Goal: Task Accomplishment & Management: Manage account settings

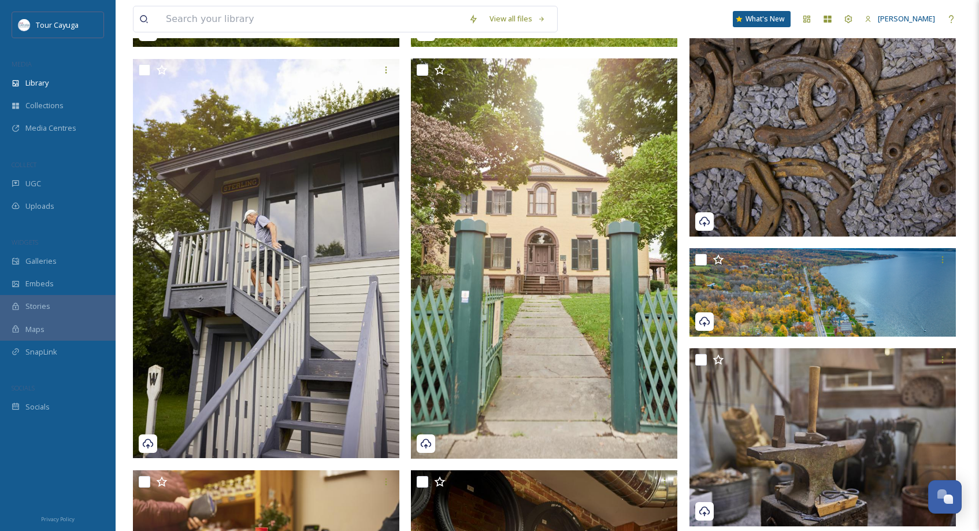
scroll to position [639, 0]
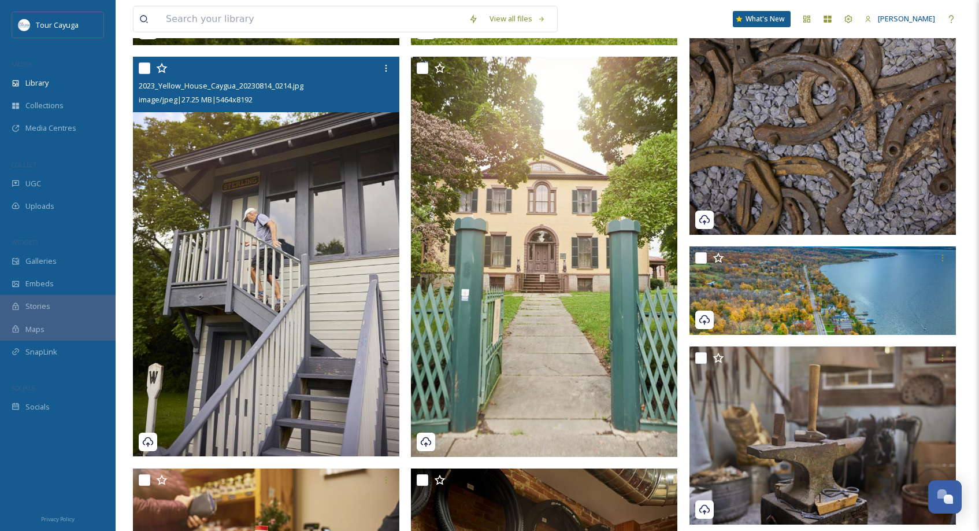
click at [146, 65] on input "checkbox" at bounding box center [145, 68] width 12 height 12
checkbox input "true"
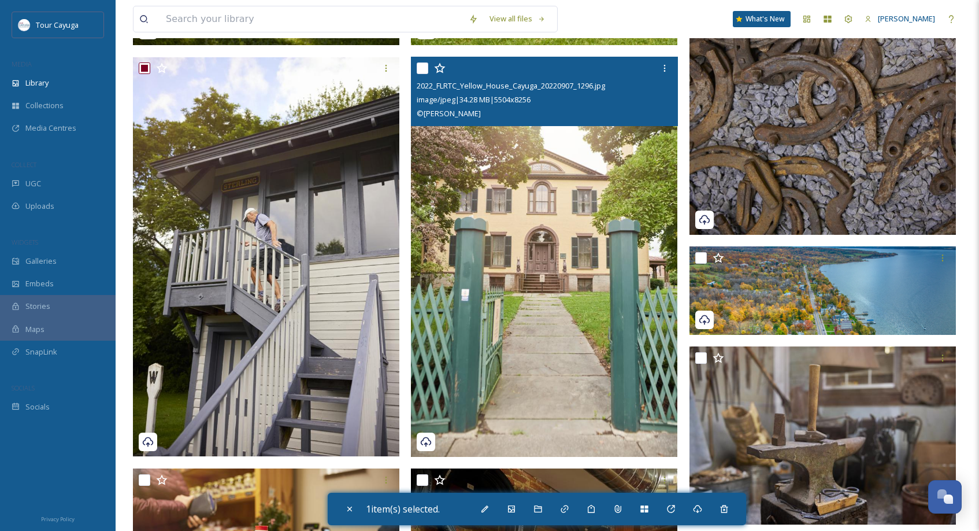
click at [421, 65] on input "checkbox" at bounding box center [423, 68] width 12 height 12
checkbox input "true"
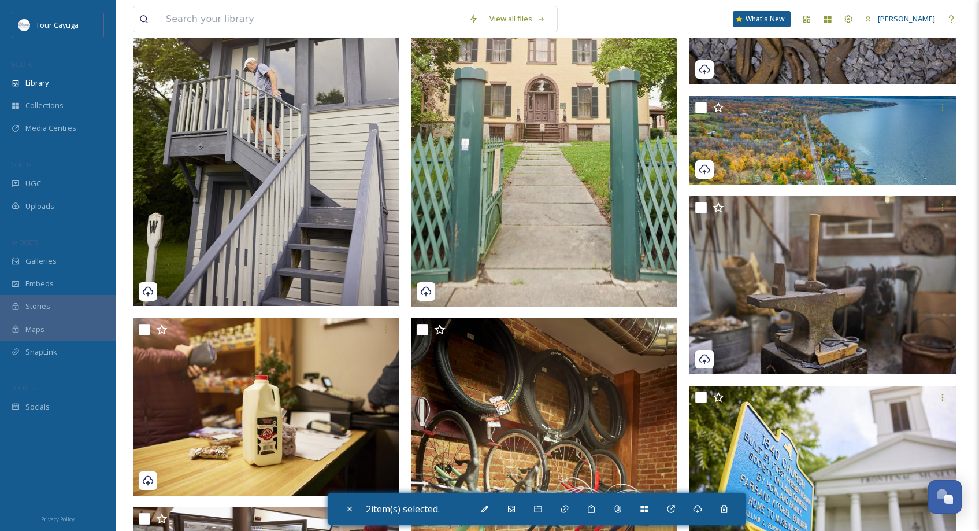
scroll to position [793, 0]
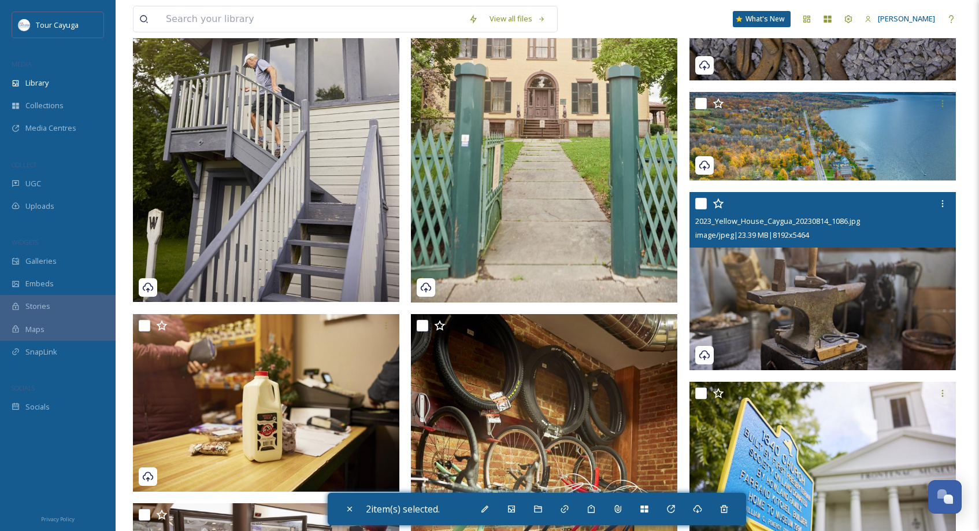
click at [700, 206] on input "checkbox" at bounding box center [701, 204] width 12 height 12
checkbox input "true"
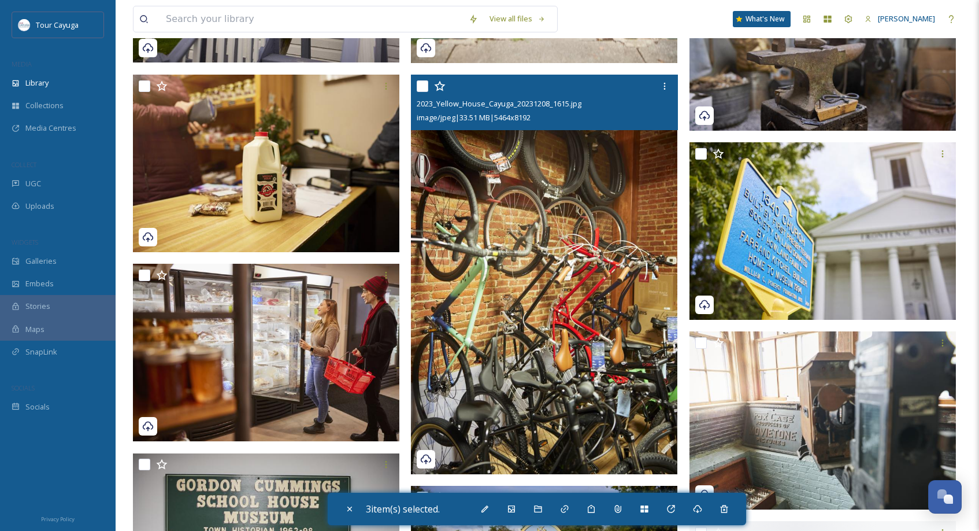
scroll to position [1034, 0]
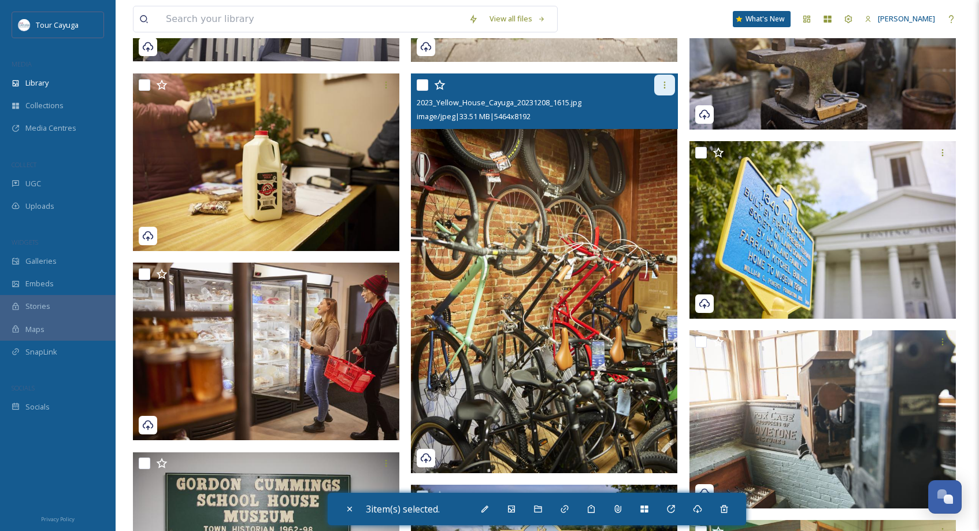
click at [665, 85] on icon at bounding box center [664, 84] width 2 height 7
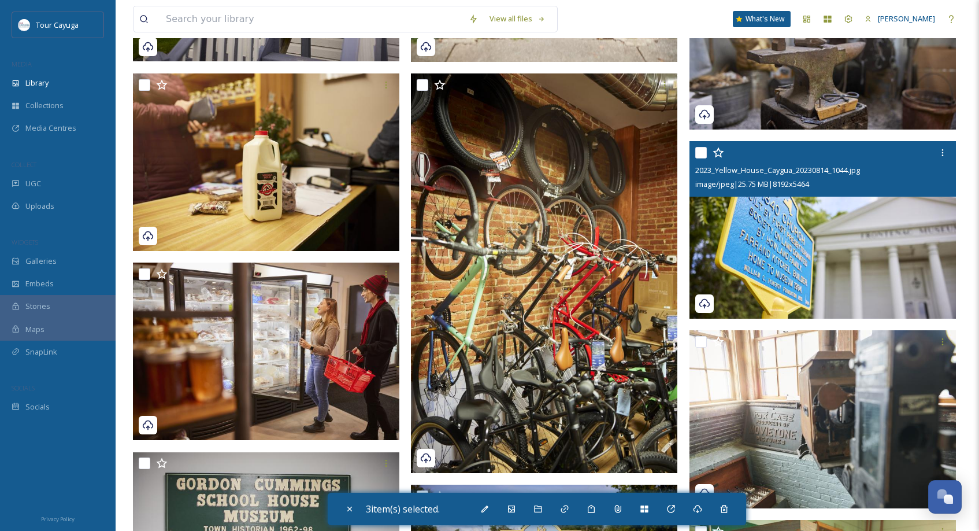
click at [703, 153] on input "checkbox" at bounding box center [701, 153] width 12 height 12
checkbox input "true"
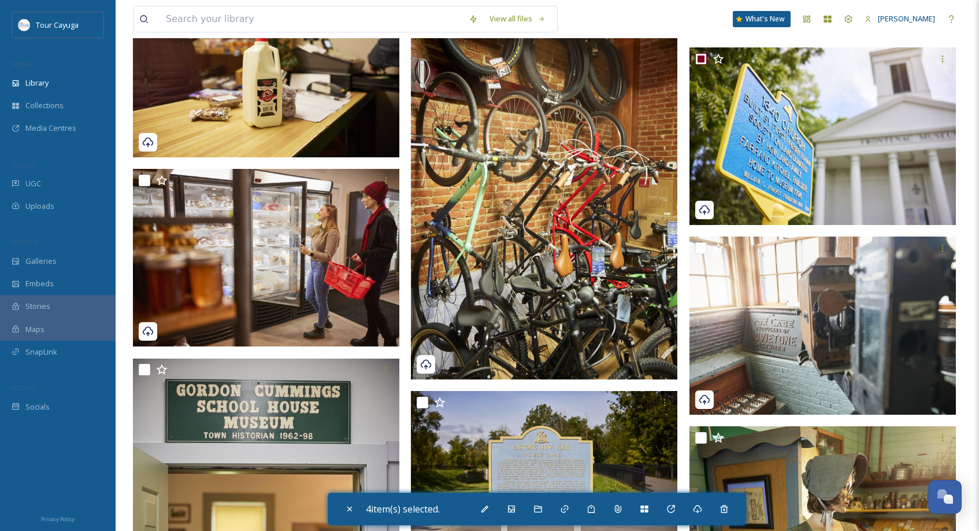
scroll to position [1156, 0]
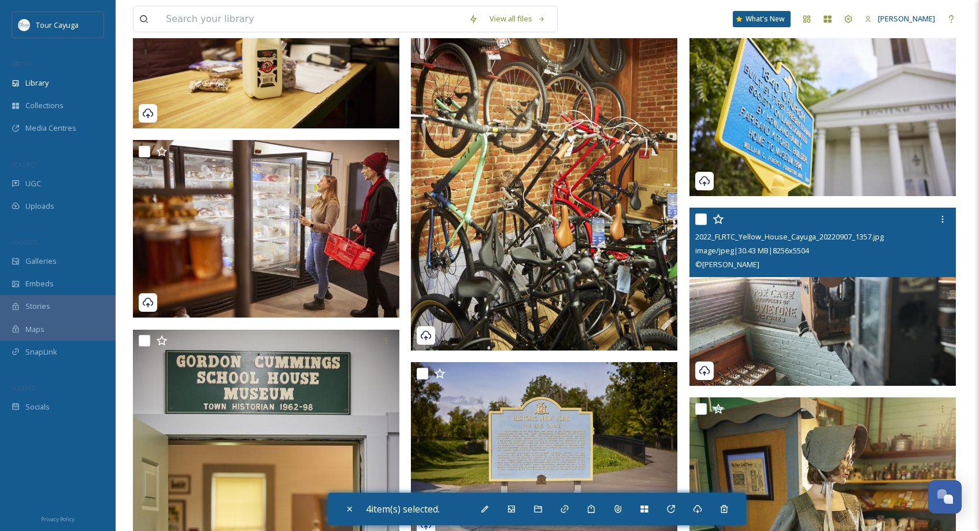
click at [703, 218] on input "checkbox" at bounding box center [701, 219] width 12 height 12
checkbox input "true"
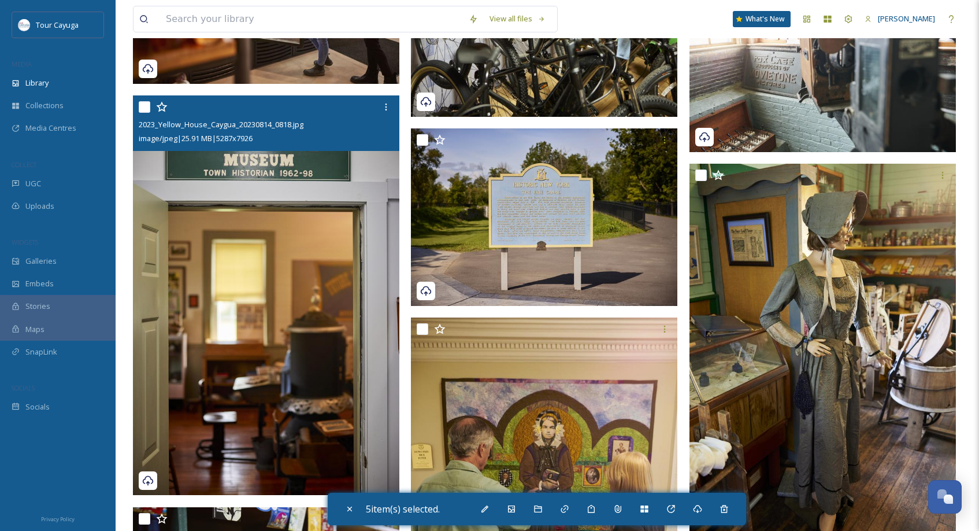
scroll to position [1385, 0]
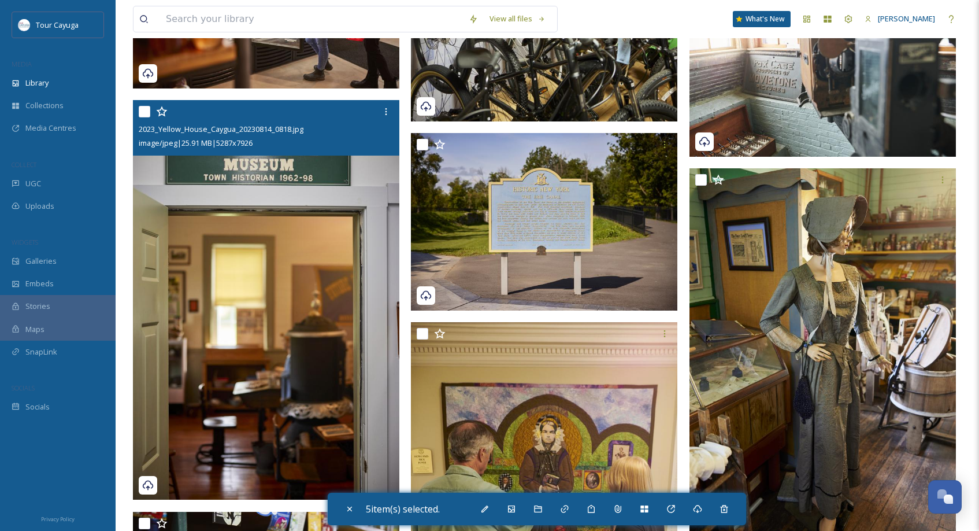
click at [140, 111] on input "checkbox" at bounding box center [145, 112] width 12 height 12
checkbox input "true"
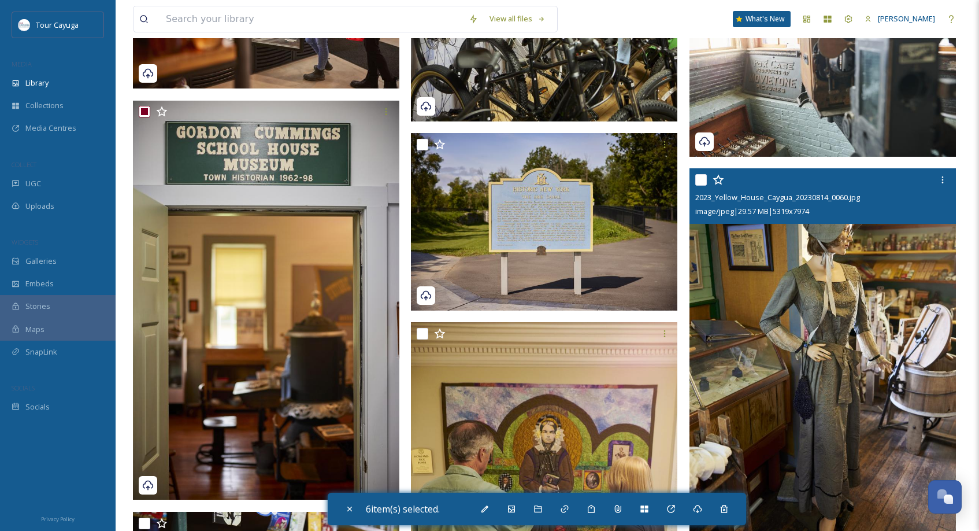
click at [704, 180] on input "checkbox" at bounding box center [701, 180] width 12 height 12
checkbox input "true"
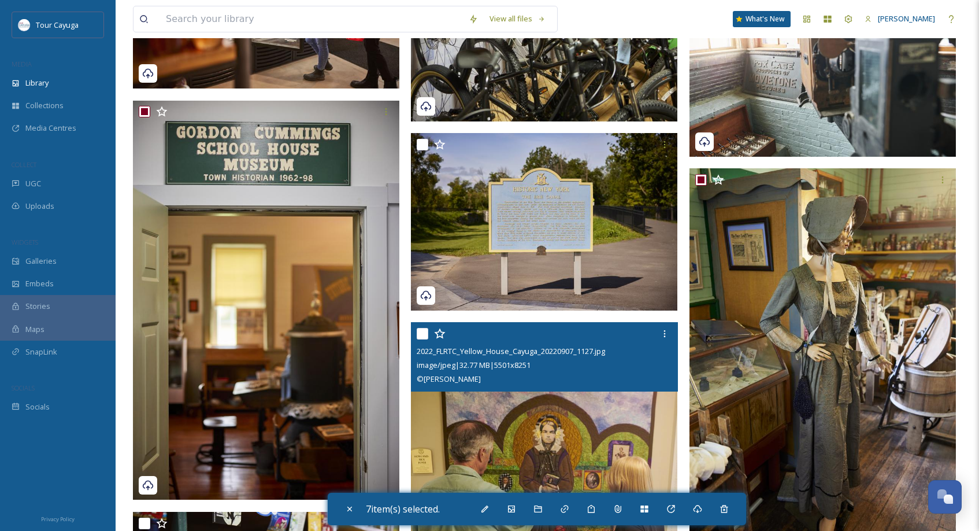
click at [425, 334] on input "checkbox" at bounding box center [423, 334] width 12 height 12
checkbox input "true"
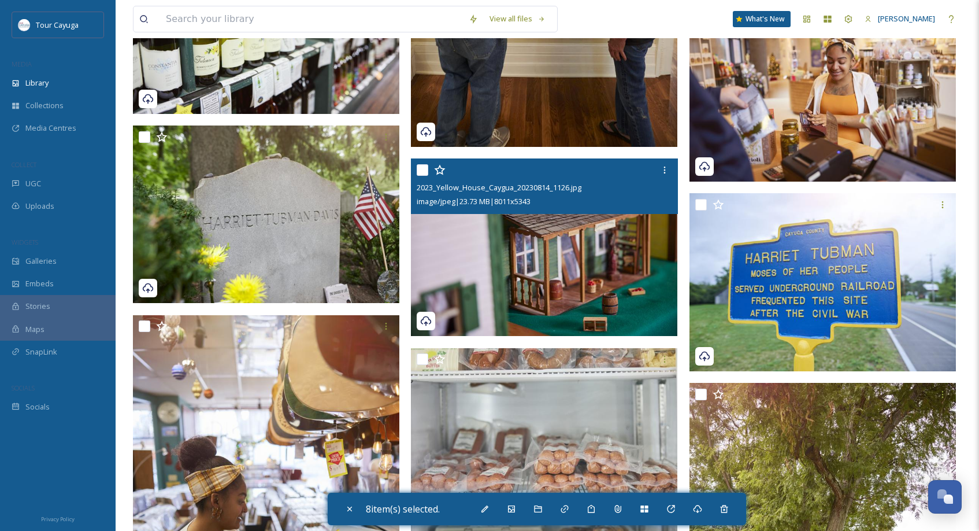
scroll to position [1961, 0]
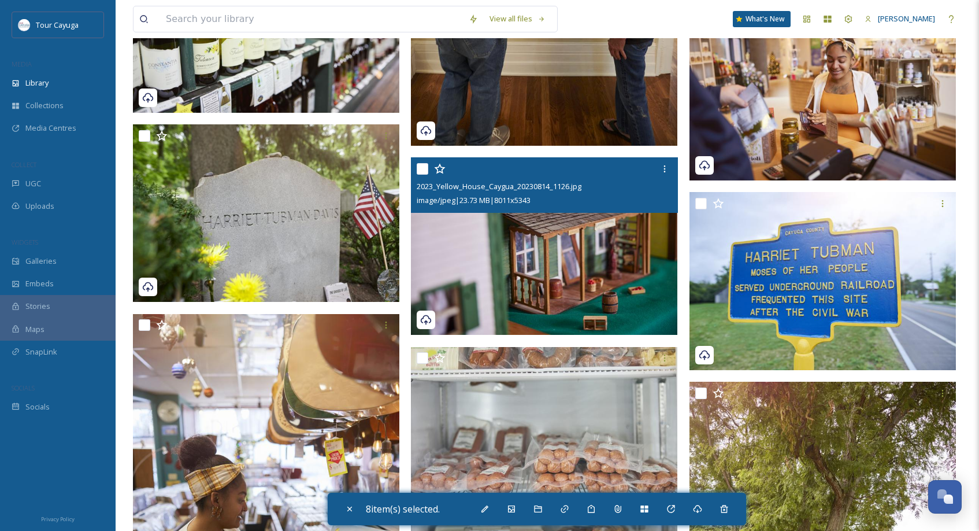
click at [425, 170] on input "checkbox" at bounding box center [423, 169] width 12 height 12
checkbox input "true"
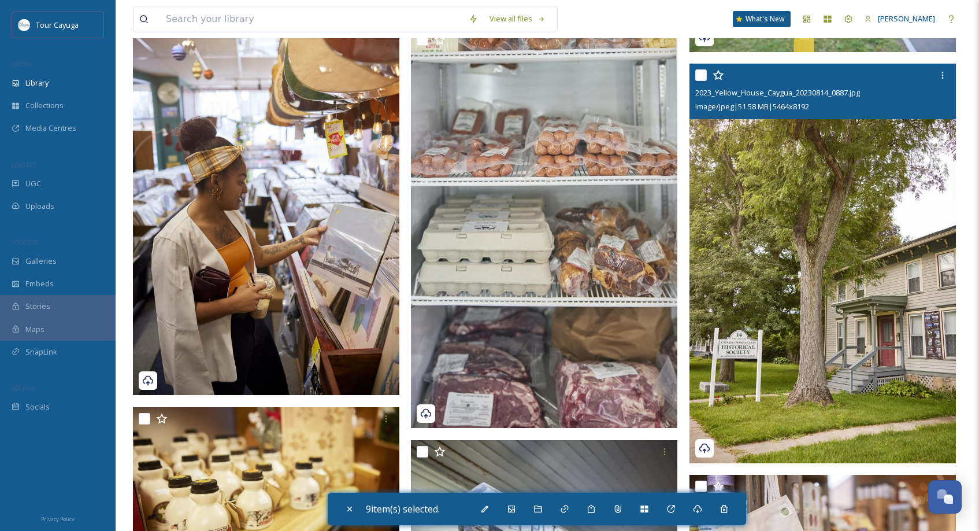
scroll to position [2281, 0]
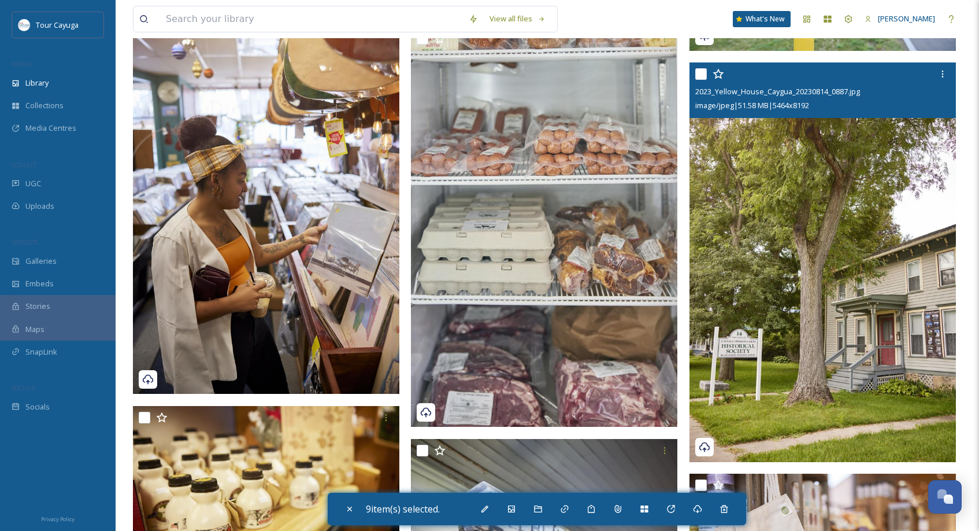
click at [702, 73] on input "checkbox" at bounding box center [701, 74] width 12 height 12
checkbox input "true"
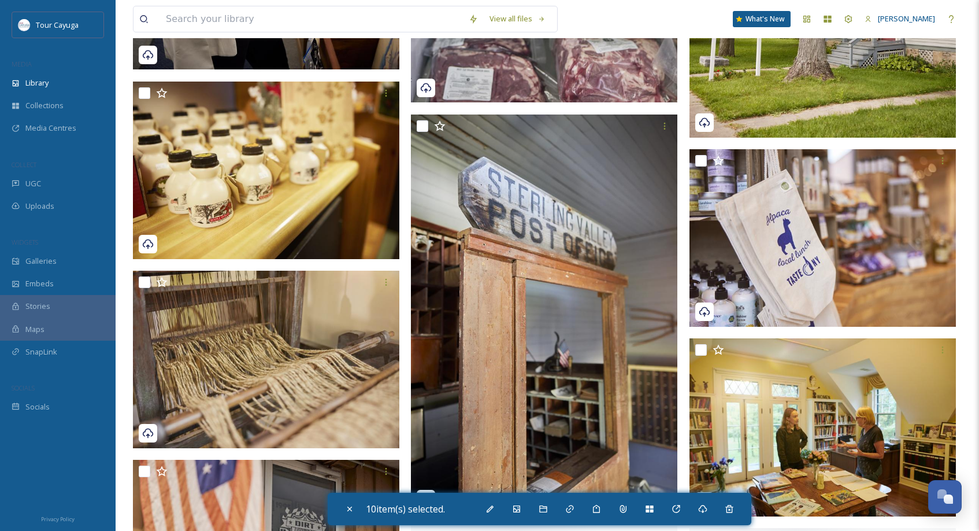
scroll to position [2612, 0]
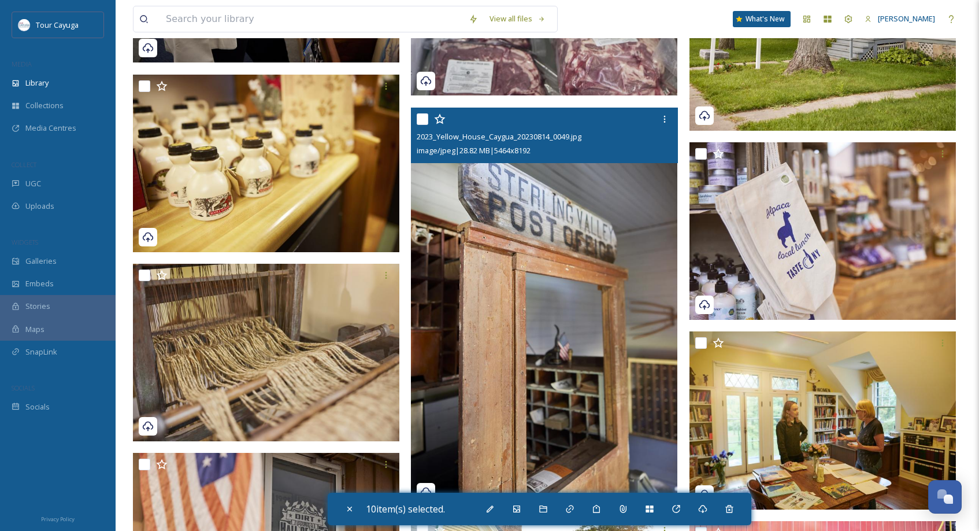
click at [422, 117] on input "checkbox" at bounding box center [423, 119] width 12 height 12
checkbox input "true"
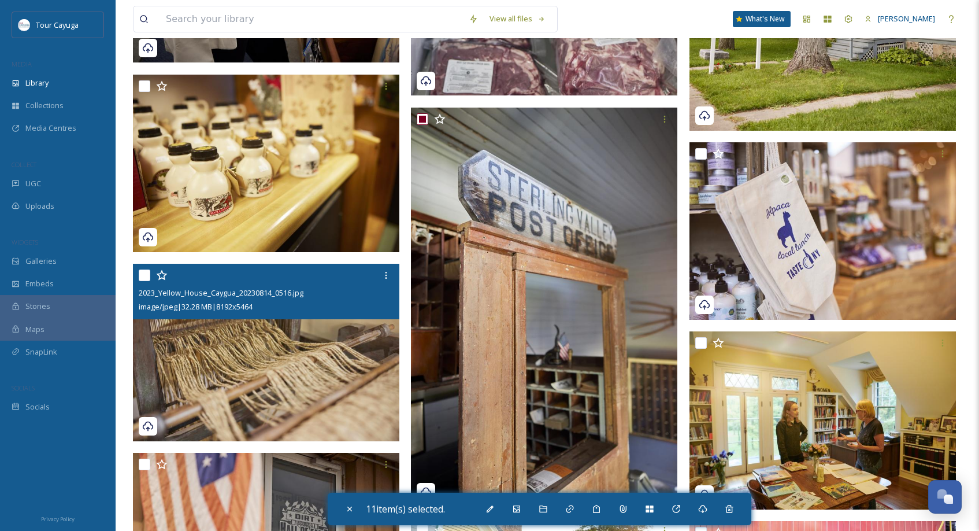
click at [143, 275] on input "checkbox" at bounding box center [145, 275] width 12 height 12
checkbox input "true"
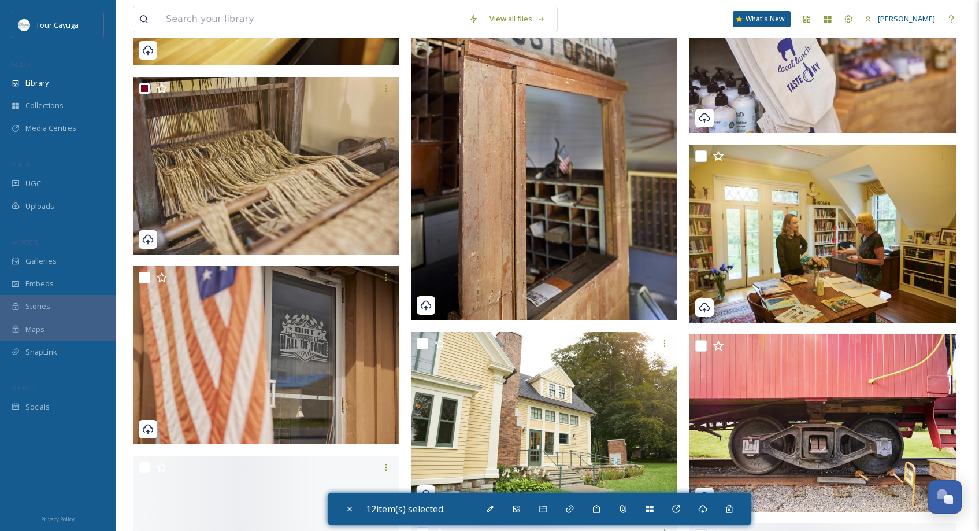
scroll to position [2805, 0]
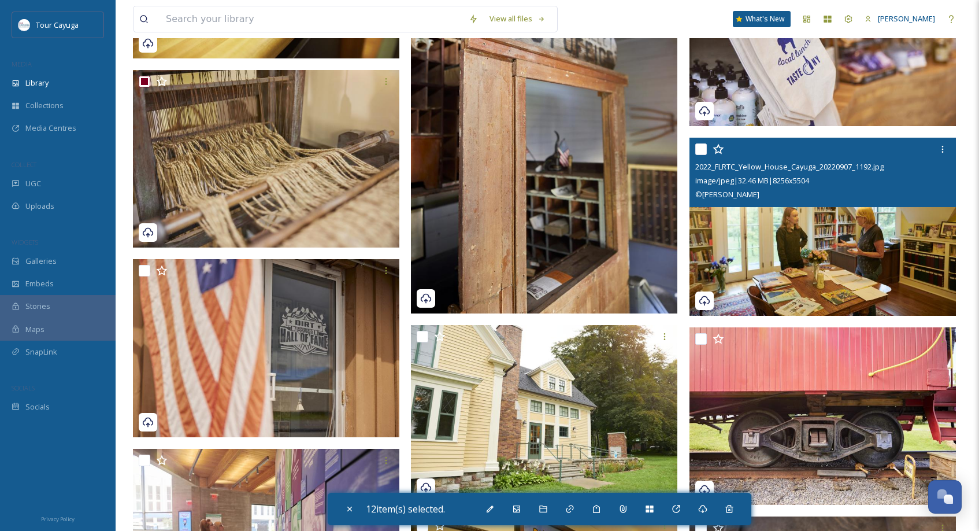
click at [704, 150] on input "checkbox" at bounding box center [701, 149] width 12 height 12
checkbox input "true"
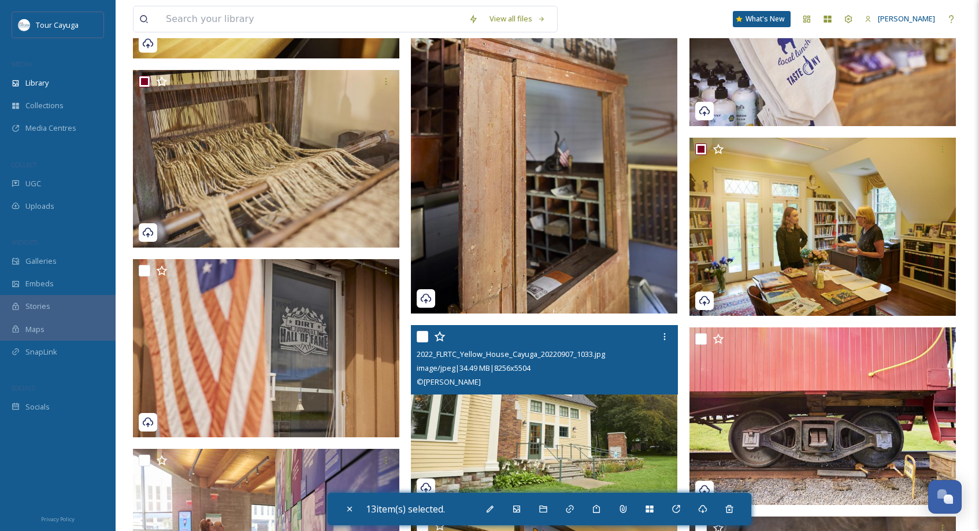
click at [427, 339] on input "checkbox" at bounding box center [423, 337] width 12 height 12
checkbox input "true"
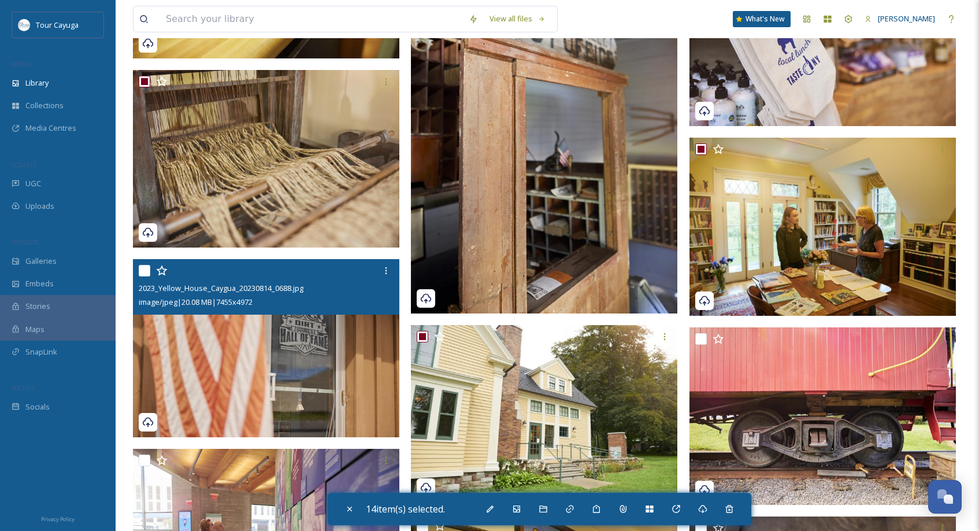
click at [144, 275] on input "checkbox" at bounding box center [145, 271] width 12 height 12
checkbox input "true"
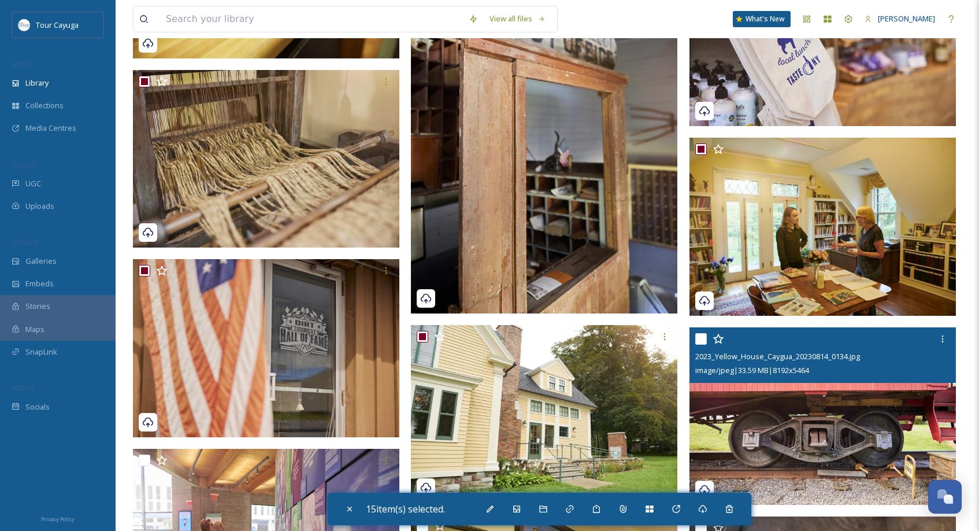
click at [702, 339] on input "checkbox" at bounding box center [701, 339] width 12 height 12
checkbox input "true"
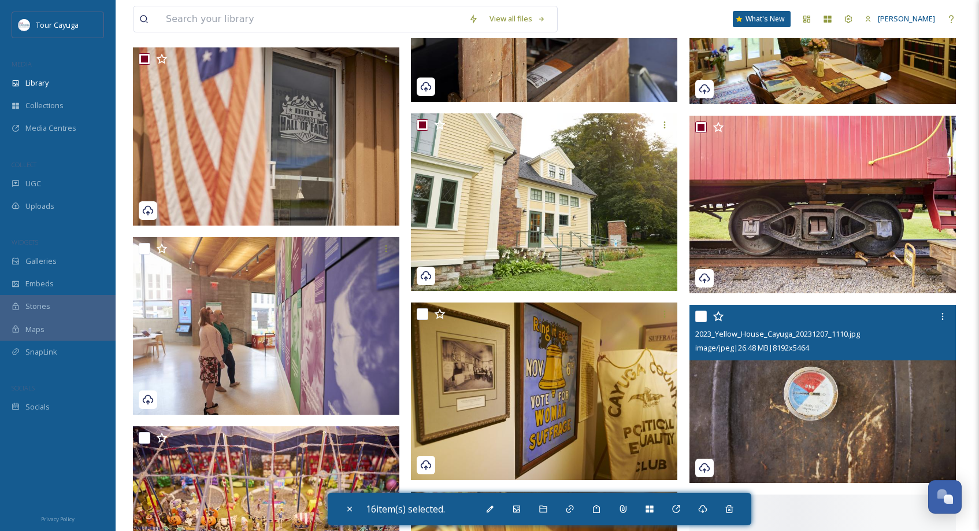
scroll to position [3106, 0]
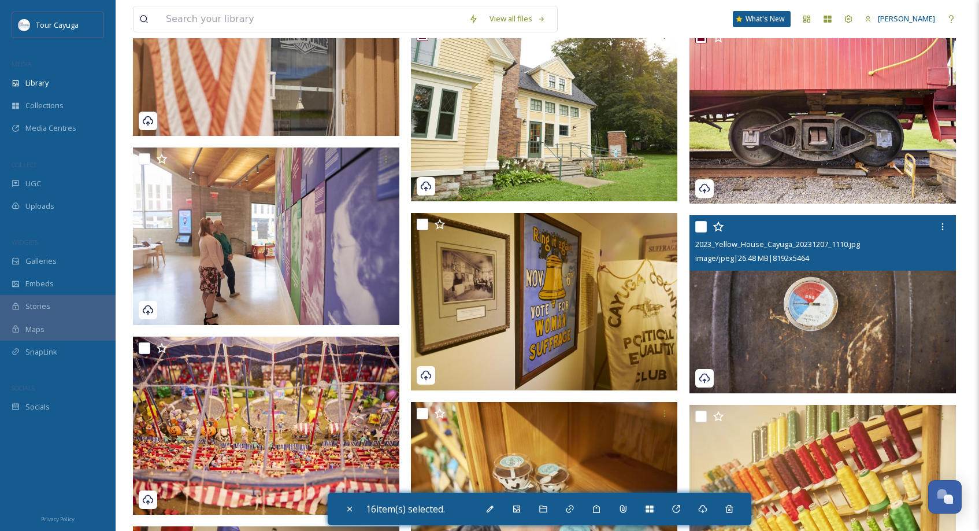
click at [704, 225] on input "checkbox" at bounding box center [701, 227] width 12 height 12
checkbox input "true"
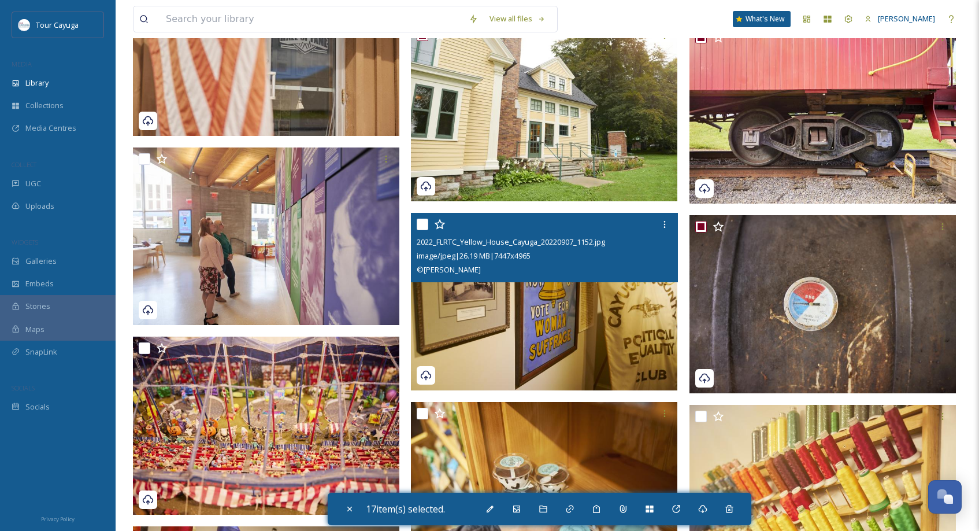
click at [425, 225] on input "checkbox" at bounding box center [423, 224] width 12 height 12
checkbox input "true"
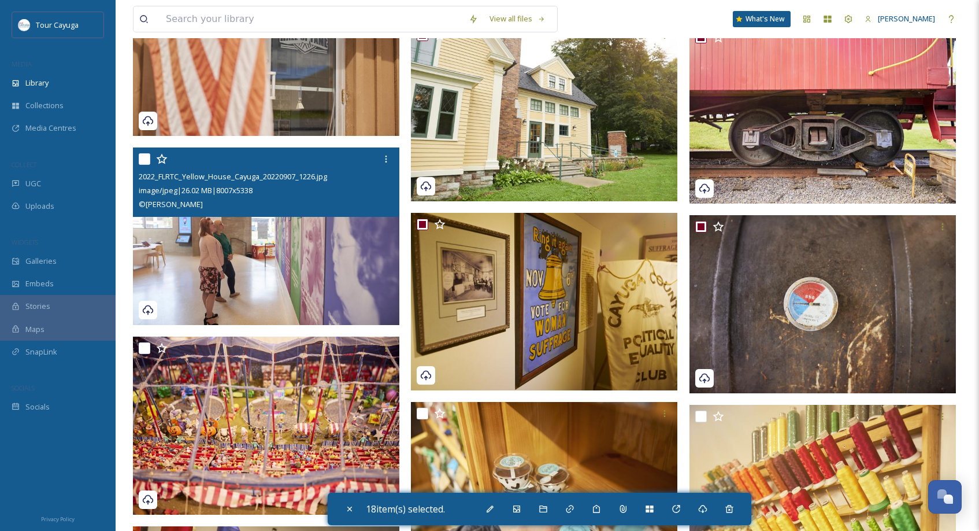
click at [150, 158] on div at bounding box center [268, 159] width 258 height 21
click at [144, 157] on input "checkbox" at bounding box center [145, 159] width 12 height 12
checkbox input "true"
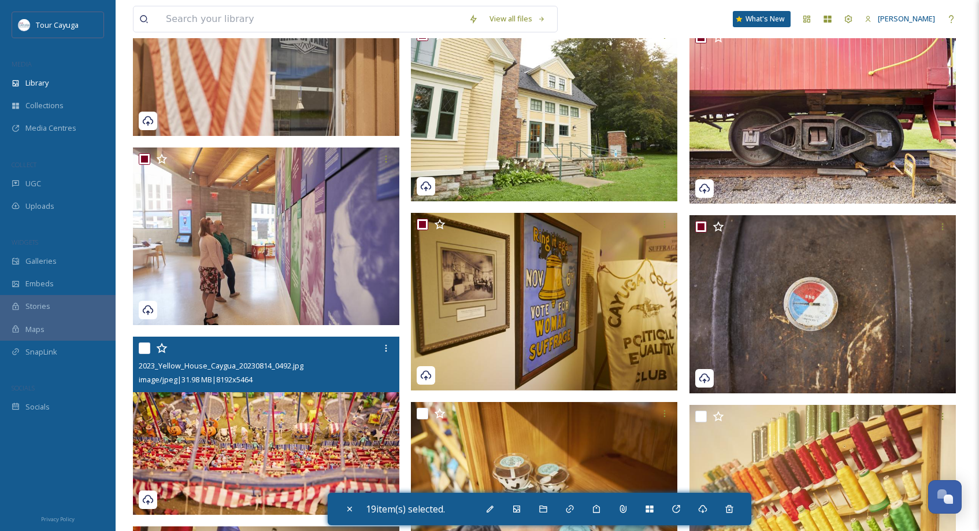
click at [143, 347] on input "checkbox" at bounding box center [145, 348] width 12 height 12
checkbox input "true"
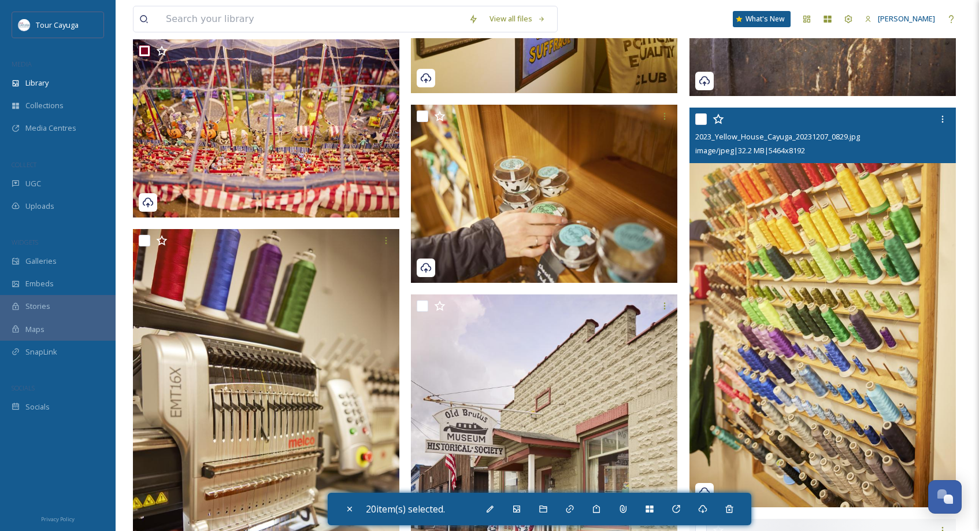
scroll to position [3413, 0]
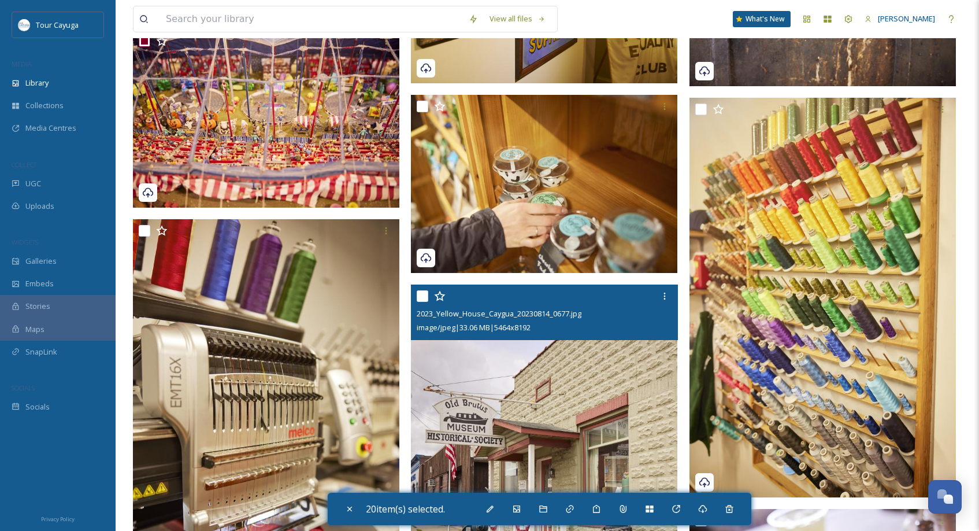
click at [427, 294] on input "checkbox" at bounding box center [423, 296] width 12 height 12
checkbox input "true"
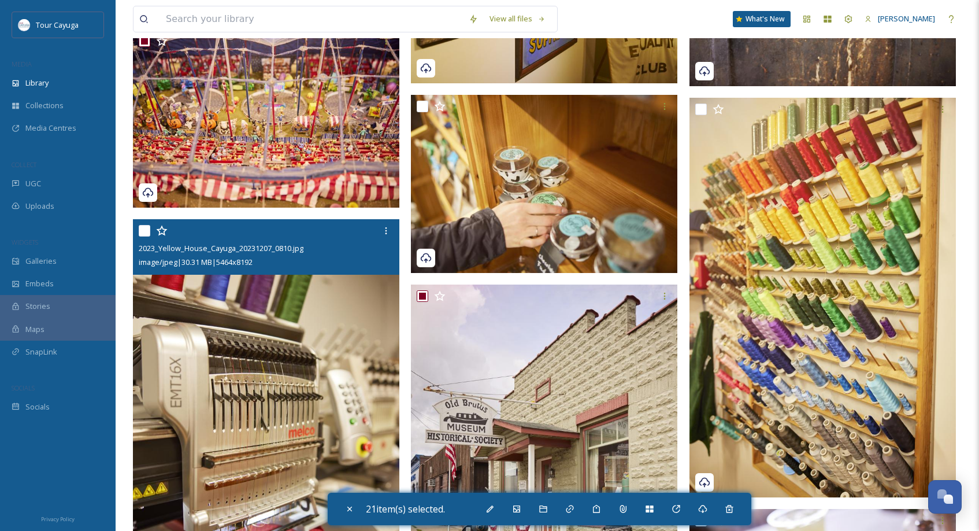
click at [140, 231] on input "checkbox" at bounding box center [145, 231] width 12 height 12
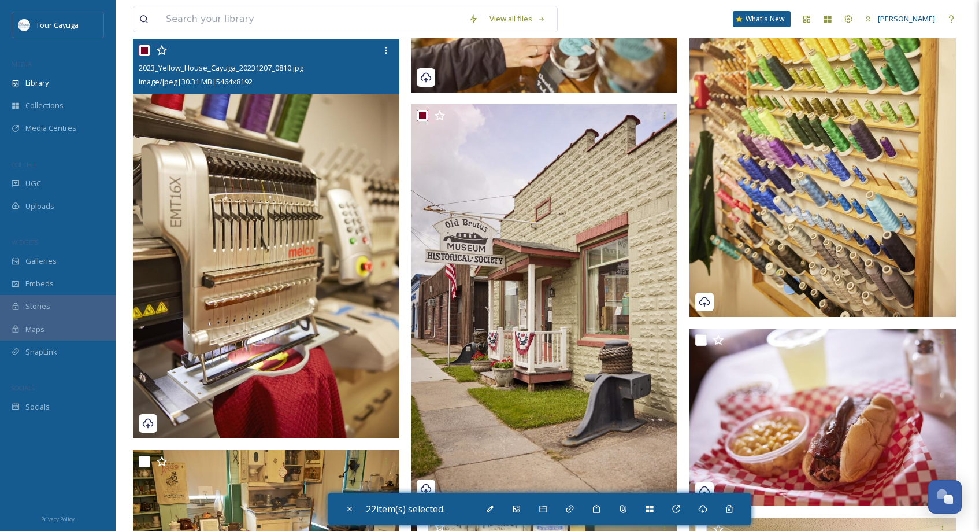
scroll to position [3582, 0]
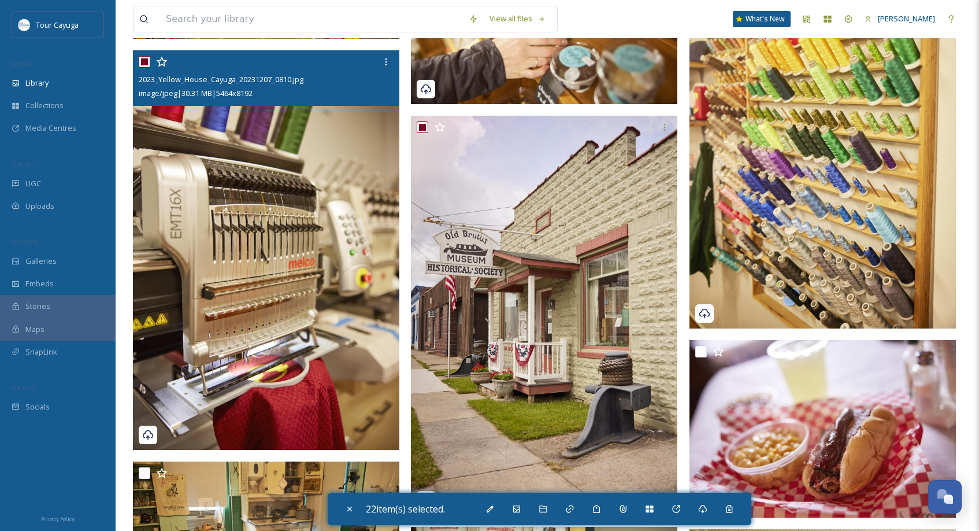
click at [143, 60] on input "checkbox" at bounding box center [145, 62] width 12 height 12
checkbox input "false"
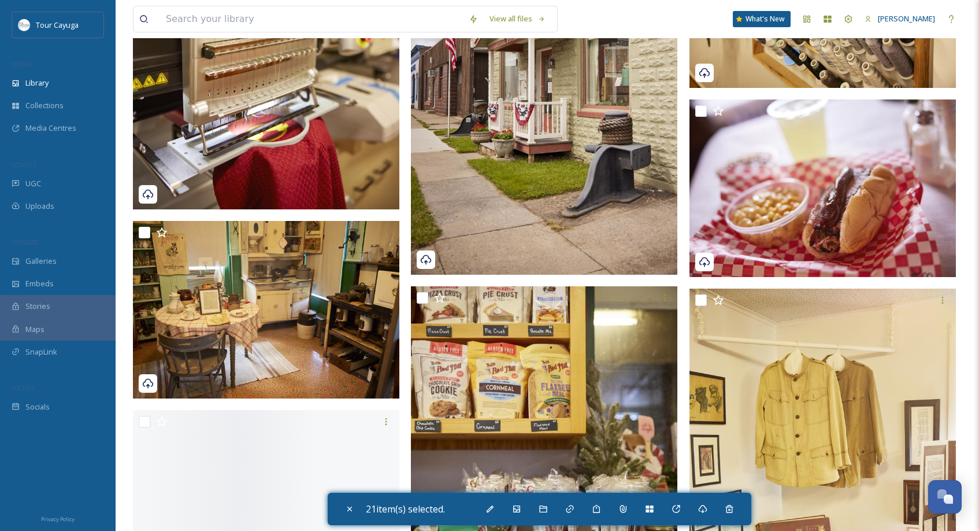
scroll to position [3829, 0]
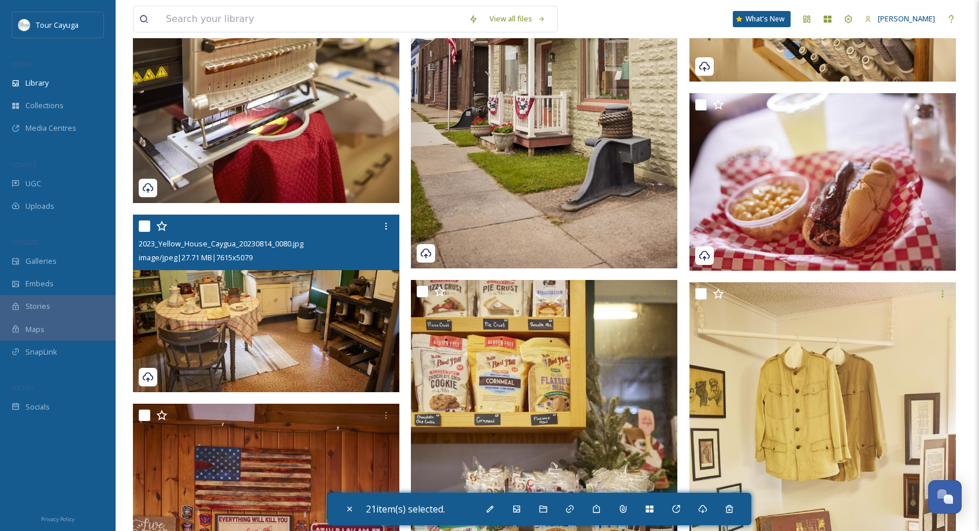
click at [142, 227] on input "checkbox" at bounding box center [145, 226] width 12 height 12
checkbox input "true"
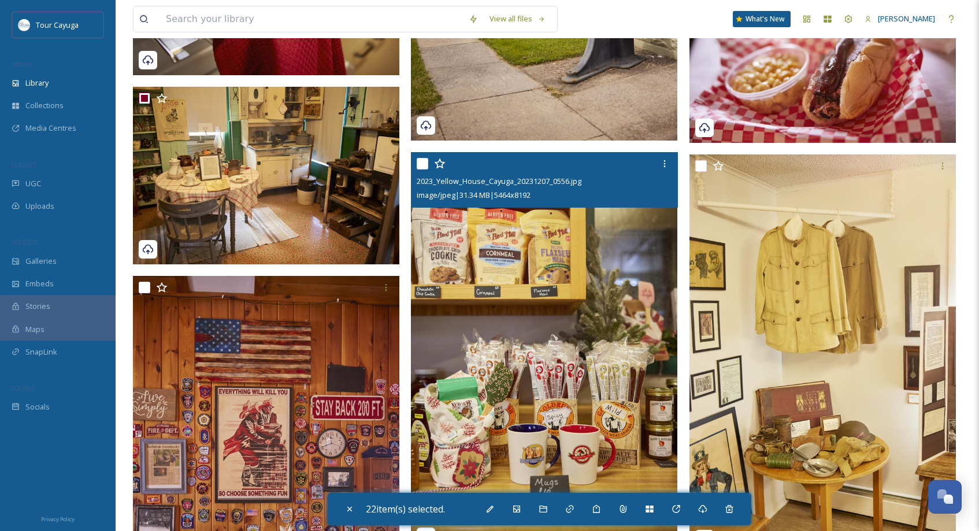
scroll to position [3969, 0]
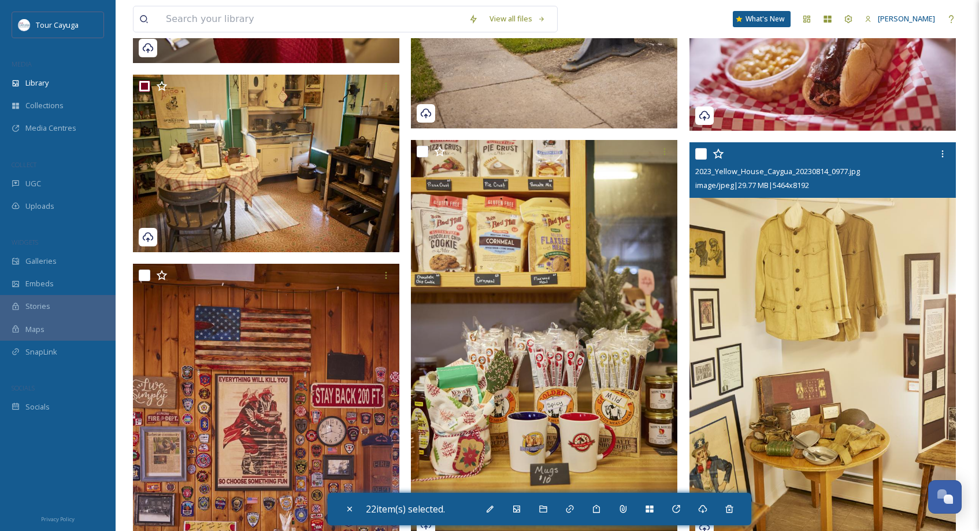
click at [705, 153] on input "checkbox" at bounding box center [701, 154] width 12 height 12
checkbox input "true"
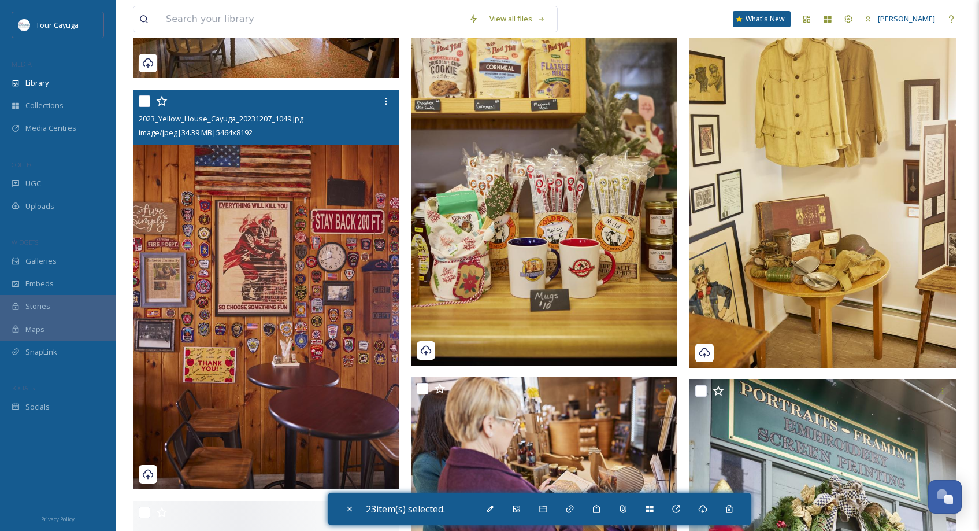
scroll to position [4152, 0]
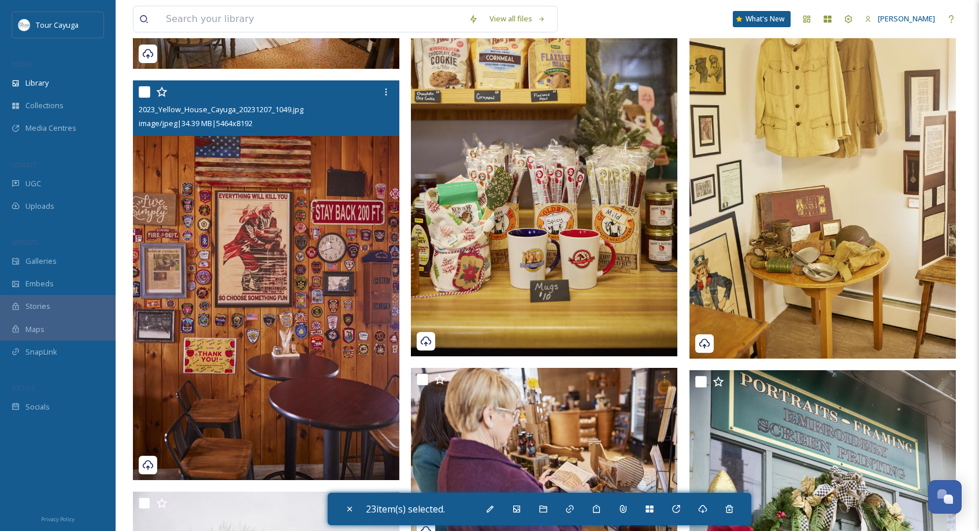
click at [147, 95] on input "checkbox" at bounding box center [145, 92] width 12 height 12
checkbox input "false"
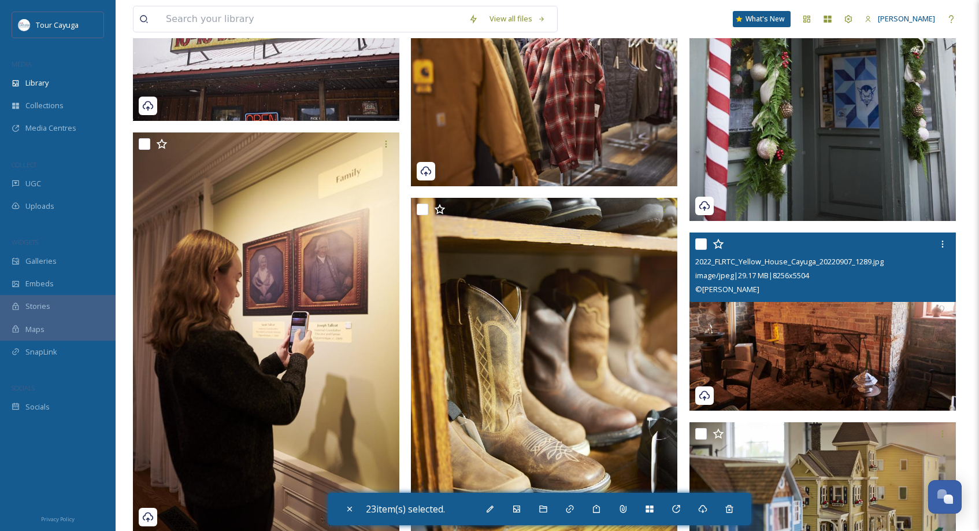
scroll to position [4715, 0]
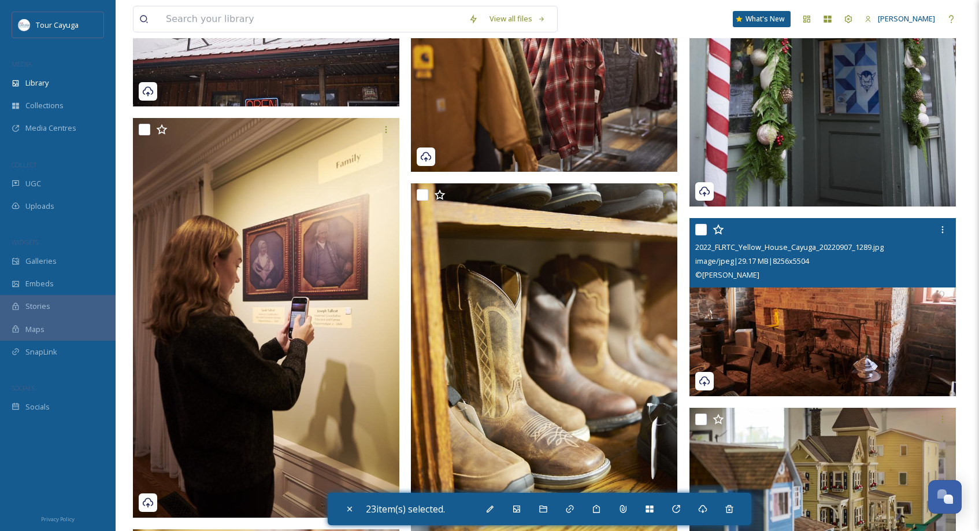
click at [695, 232] on input "checkbox" at bounding box center [701, 230] width 12 height 12
checkbox input "true"
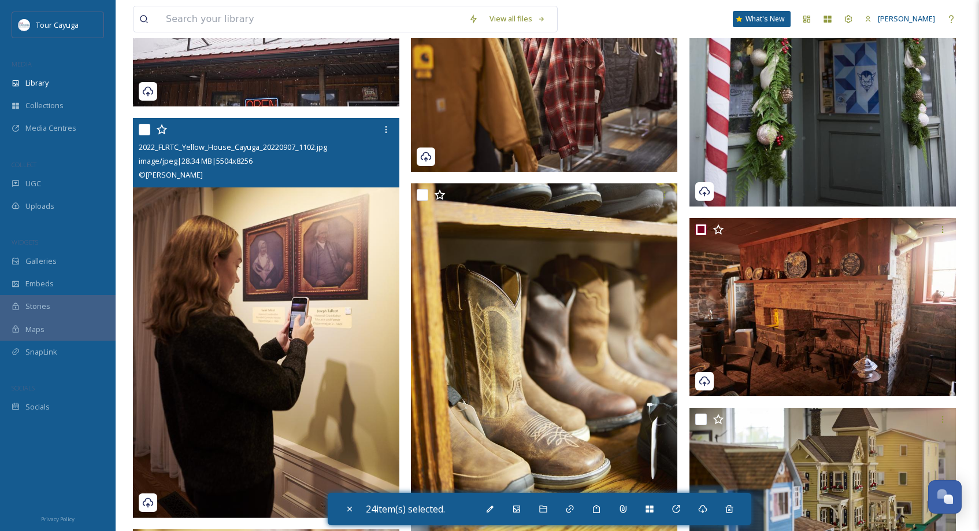
click at [149, 127] on input "checkbox" at bounding box center [145, 130] width 12 height 12
checkbox input "true"
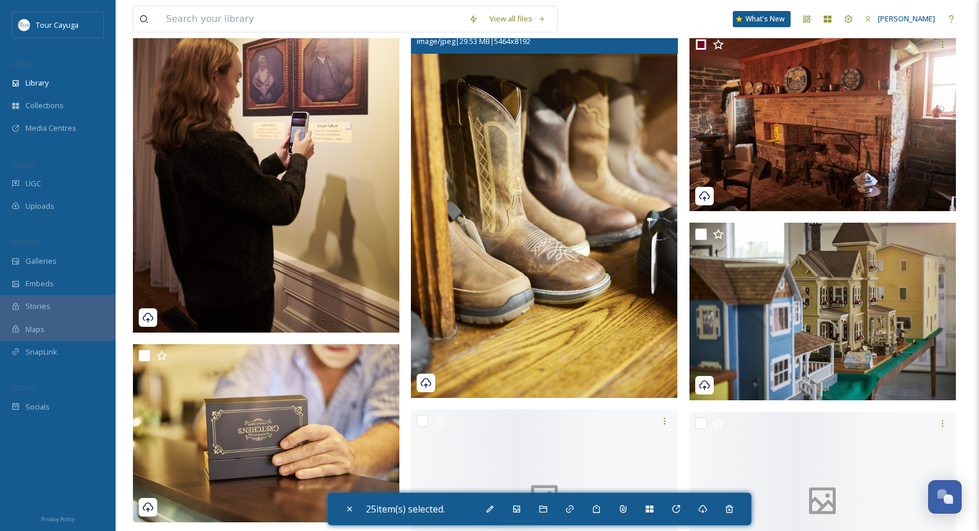
scroll to position [4912, 0]
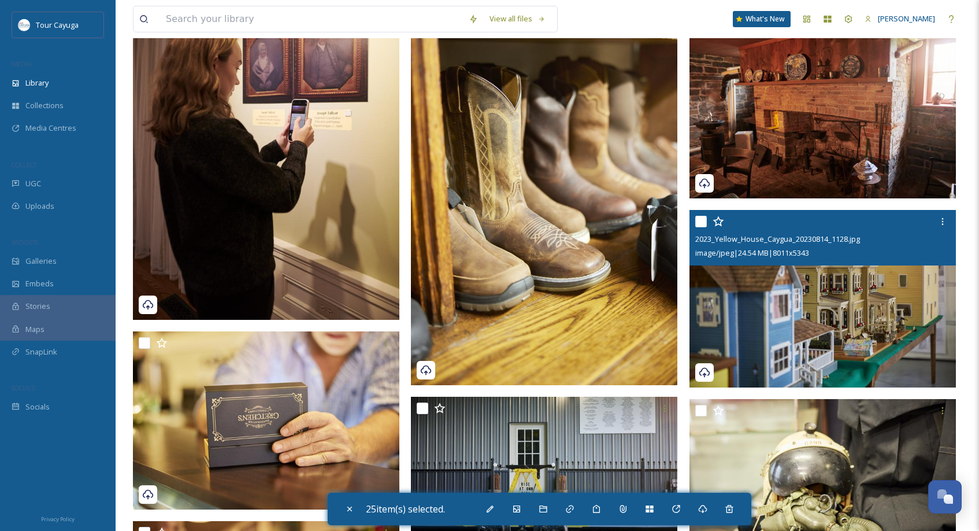
click at [704, 221] on input "checkbox" at bounding box center [701, 222] width 12 height 12
checkbox input "true"
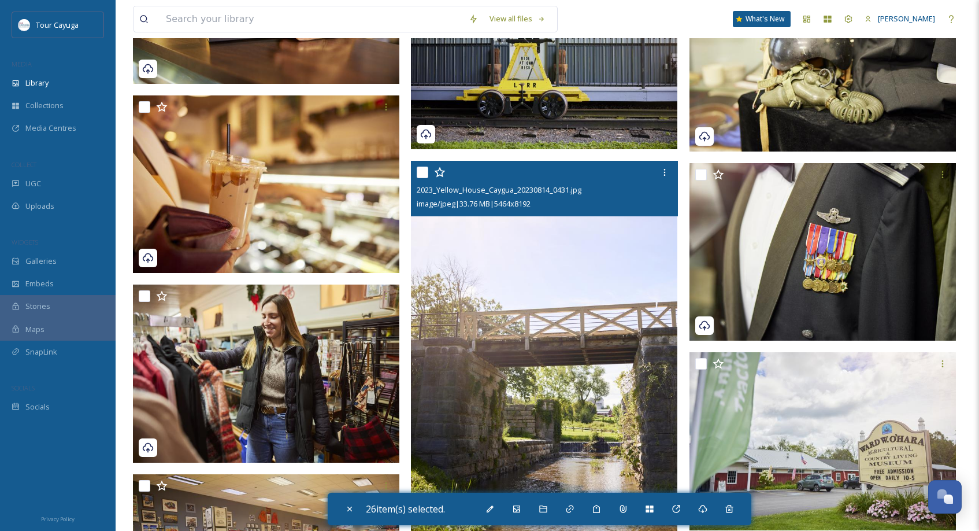
scroll to position [5346, 0]
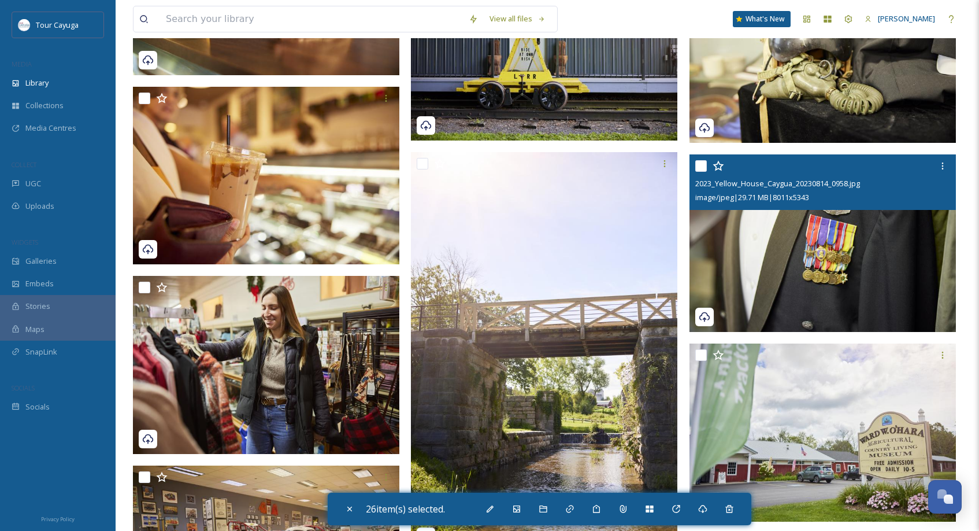
click at [704, 165] on input "checkbox" at bounding box center [701, 166] width 12 height 12
checkbox input "true"
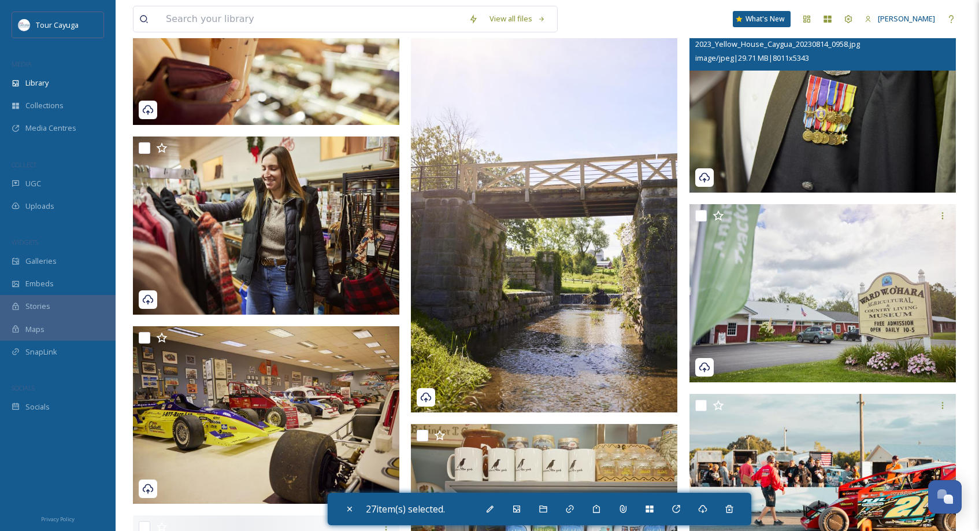
scroll to position [5491, 0]
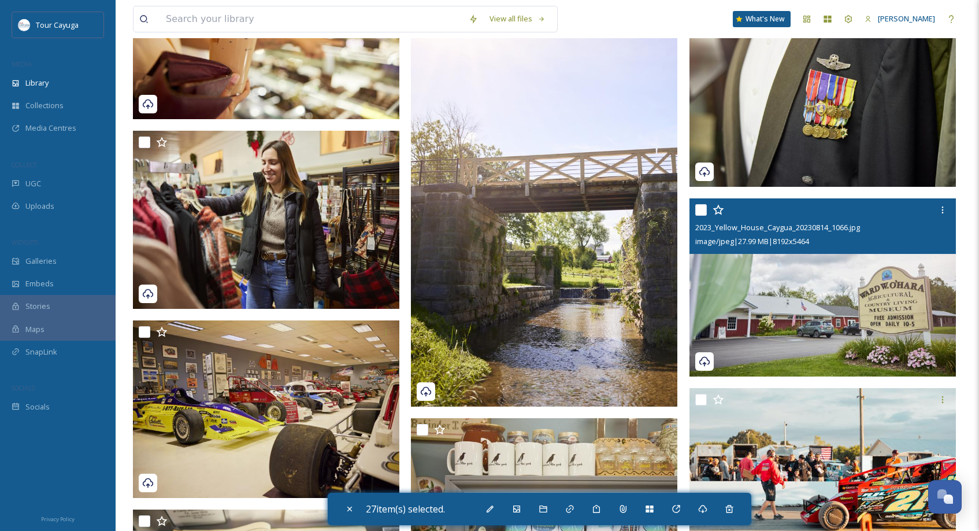
click at [704, 209] on input "checkbox" at bounding box center [701, 210] width 12 height 12
checkbox input "true"
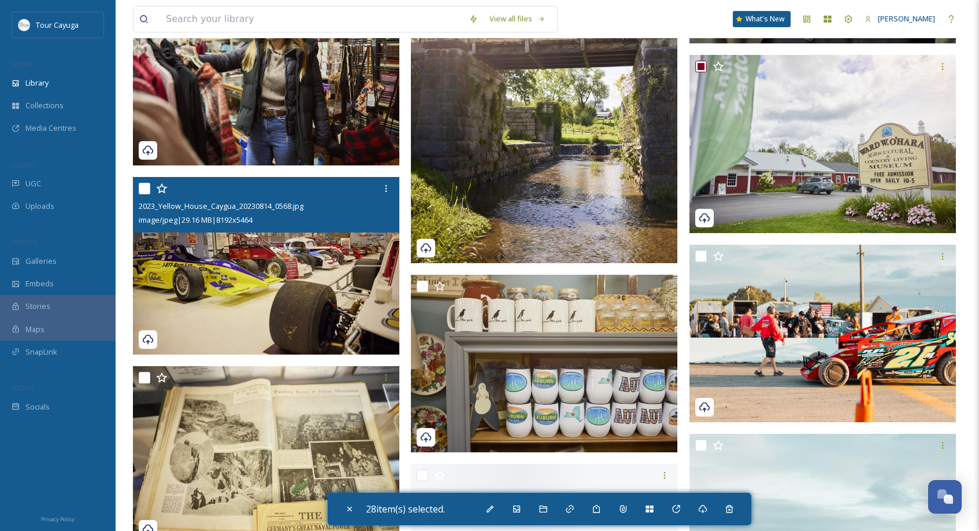
scroll to position [5650, 0]
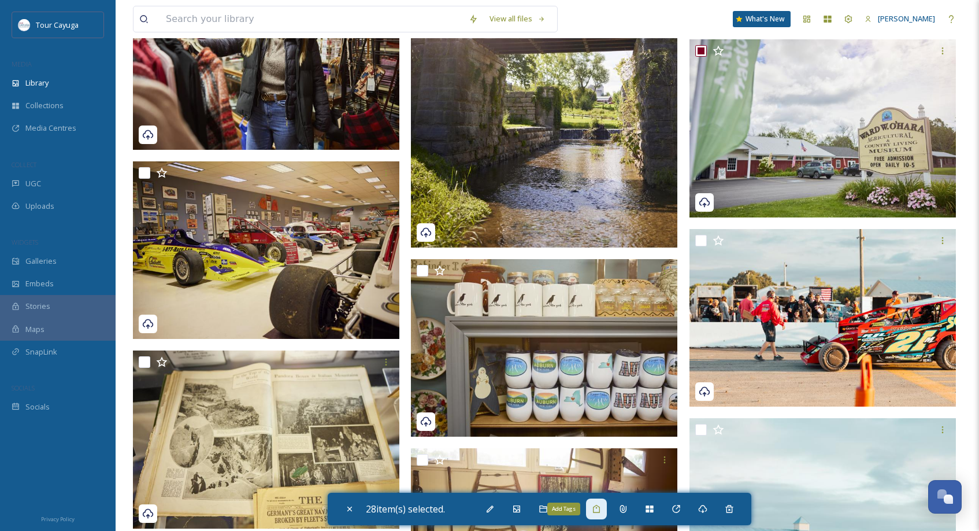
click at [601, 510] on icon at bounding box center [596, 508] width 9 height 9
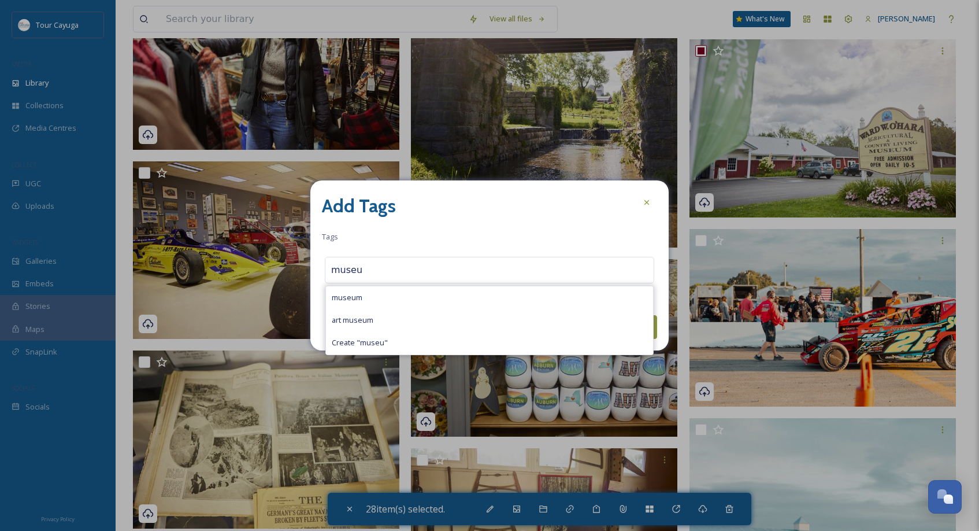
type input "museum"
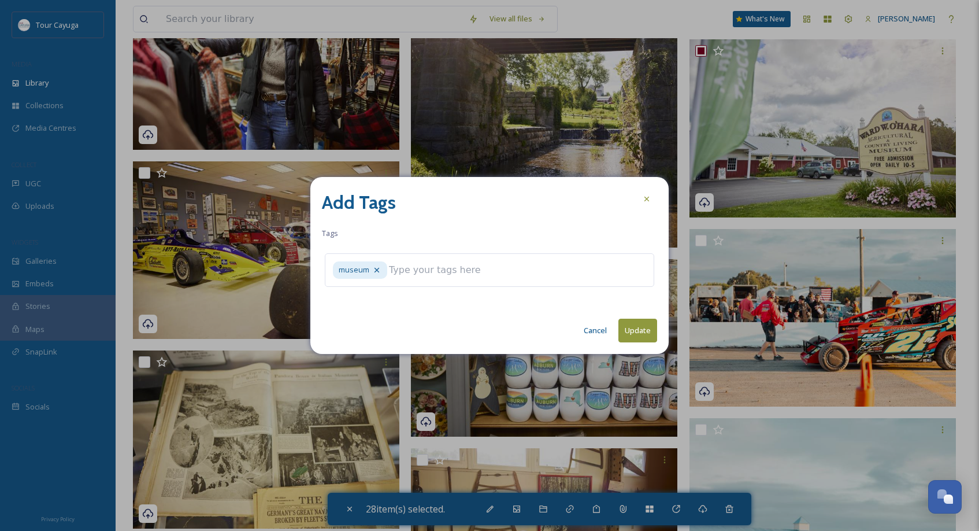
click at [640, 327] on button "Update" at bounding box center [637, 330] width 39 height 24
checkbox input "false"
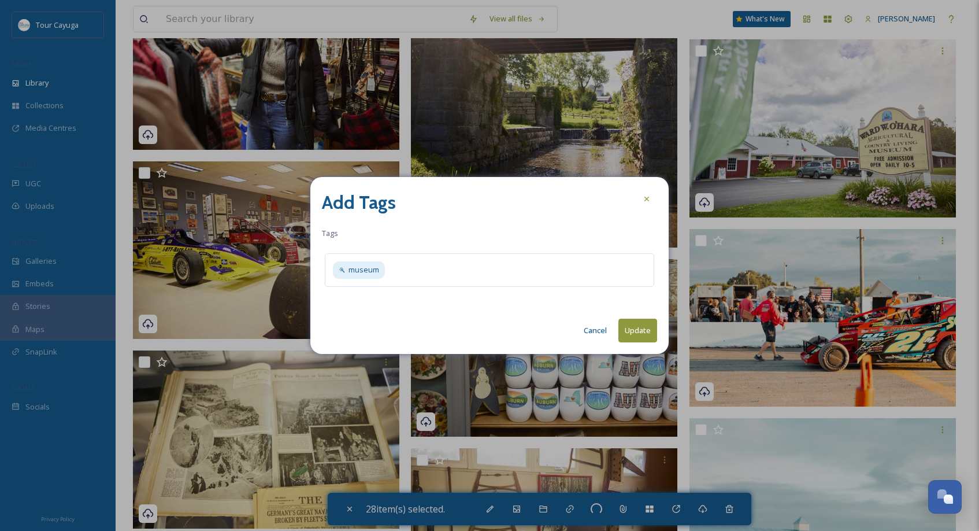
checkbox input "false"
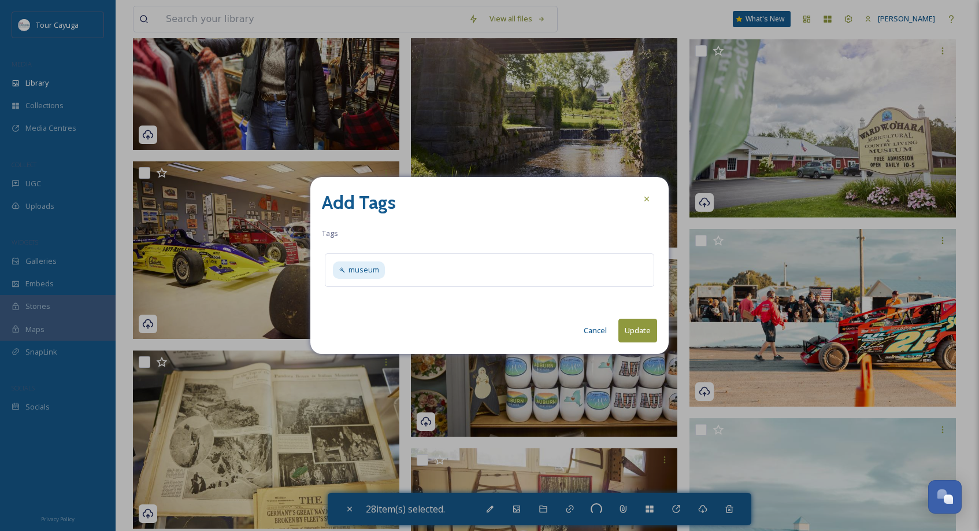
checkbox input "false"
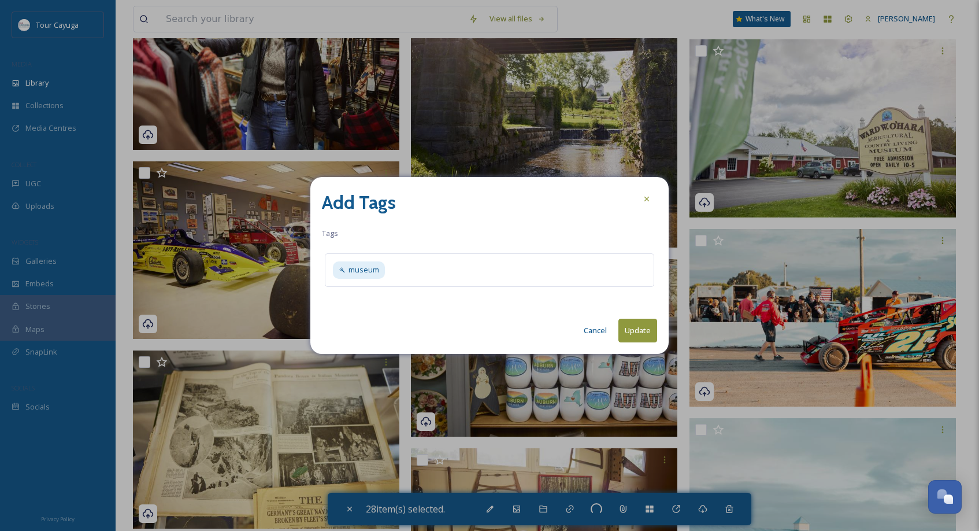
checkbox input "false"
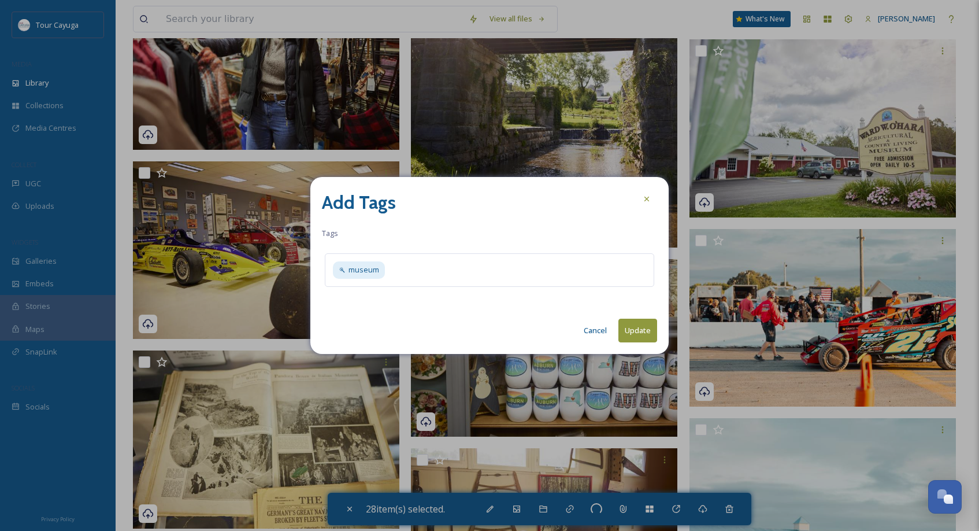
checkbox input "false"
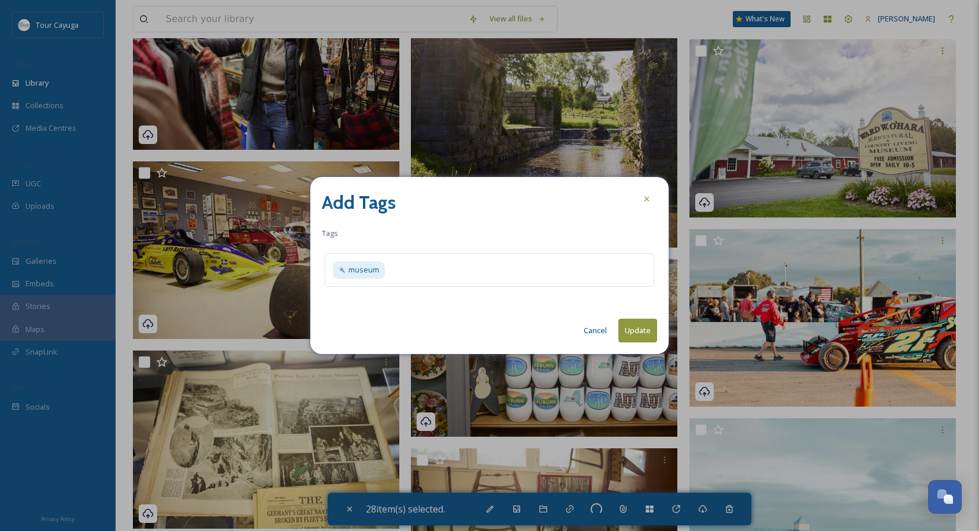
checkbox input "false"
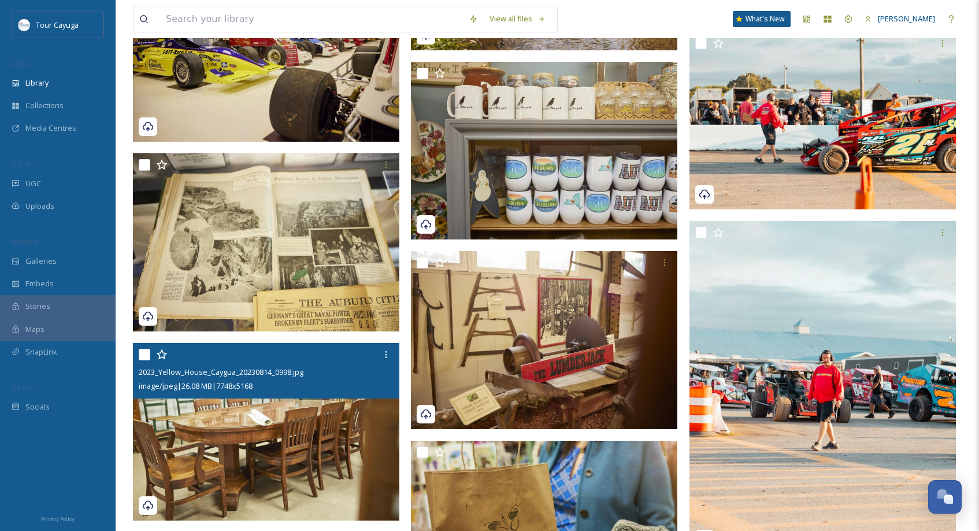
scroll to position [5848, 0]
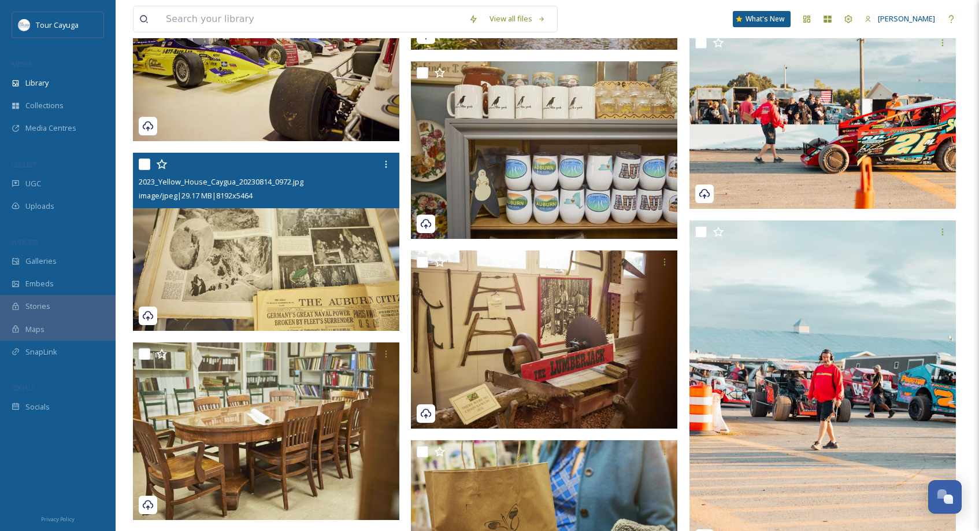
click at [147, 161] on input "checkbox" at bounding box center [145, 164] width 12 height 12
checkbox input "true"
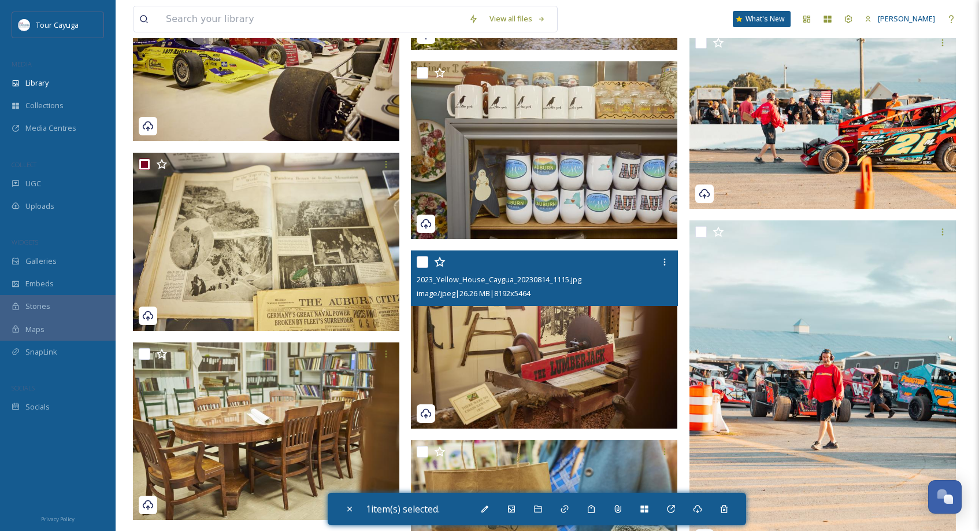
click at [418, 263] on input "checkbox" at bounding box center [423, 262] width 12 height 12
checkbox input "true"
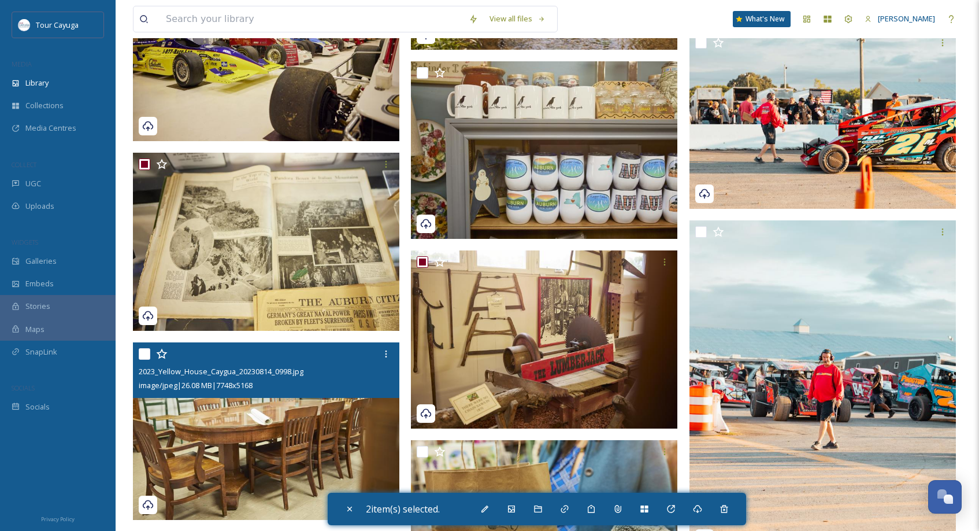
click at [146, 349] on input "checkbox" at bounding box center [145, 354] width 12 height 12
checkbox input "true"
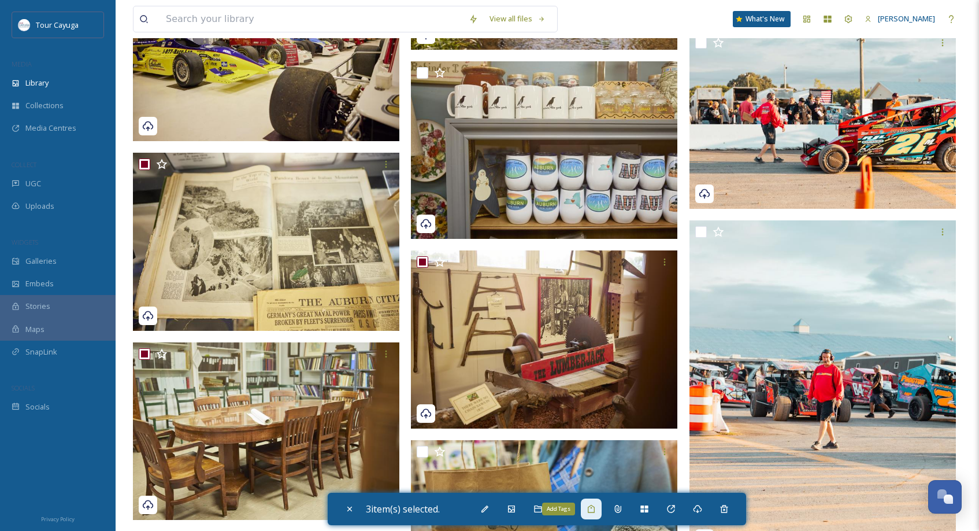
click at [589, 508] on div "Add Tags" at bounding box center [591, 508] width 21 height 21
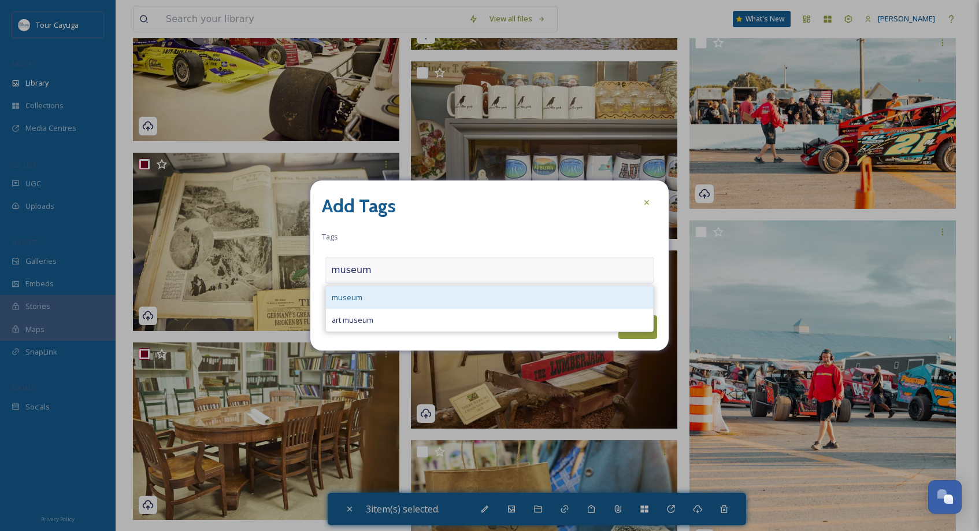
type input "museum"
click at [370, 295] on div "museum" at bounding box center [489, 297] width 327 height 23
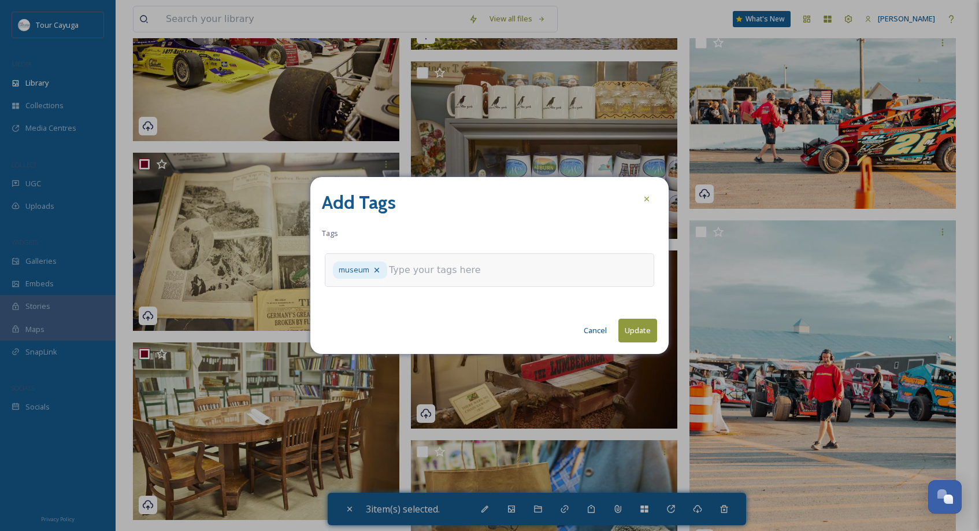
click at [642, 327] on button "Update" at bounding box center [637, 330] width 39 height 24
checkbox input "false"
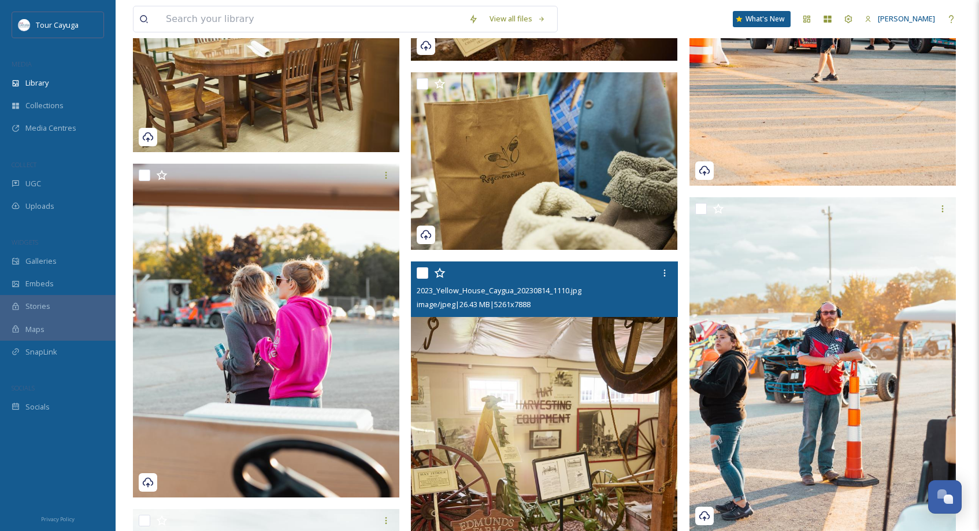
scroll to position [6336, 0]
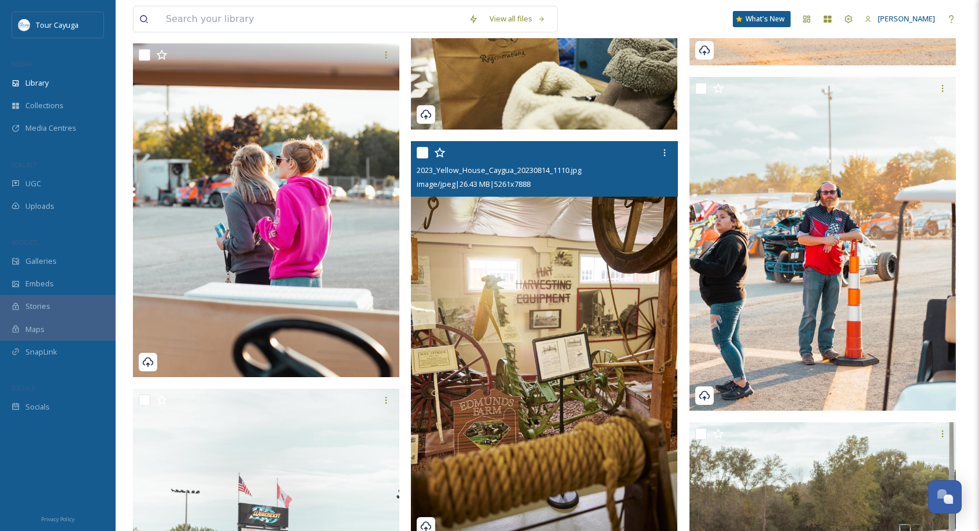
click at [424, 155] on input "checkbox" at bounding box center [423, 153] width 12 height 12
checkbox input "true"
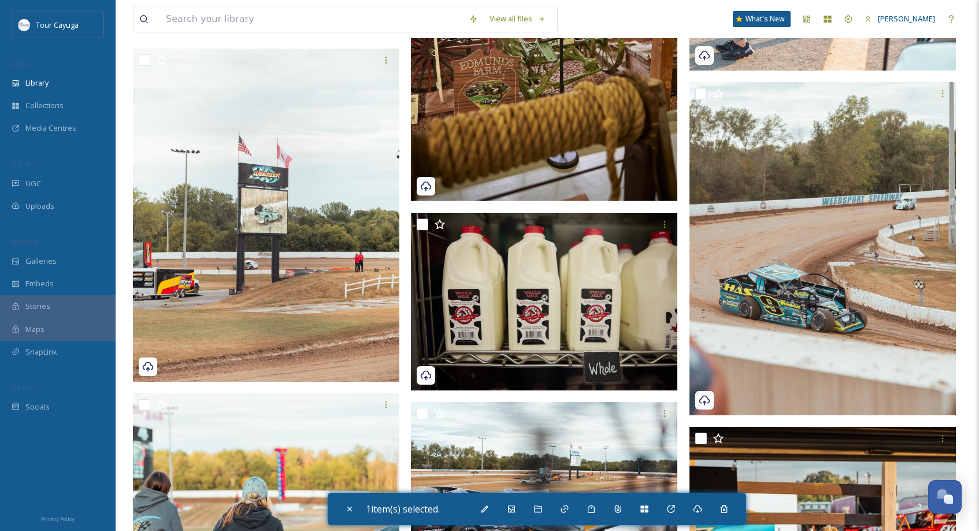
scroll to position [6654, 0]
